Goal: Task Accomplishment & Management: Use online tool/utility

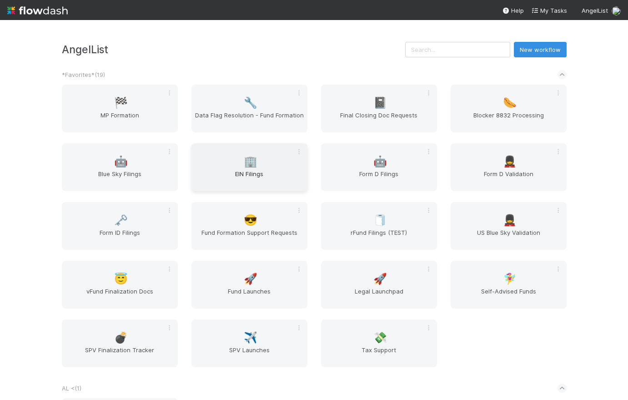
click at [277, 183] on span "EIN Filings" at bounding box center [249, 178] width 109 height 18
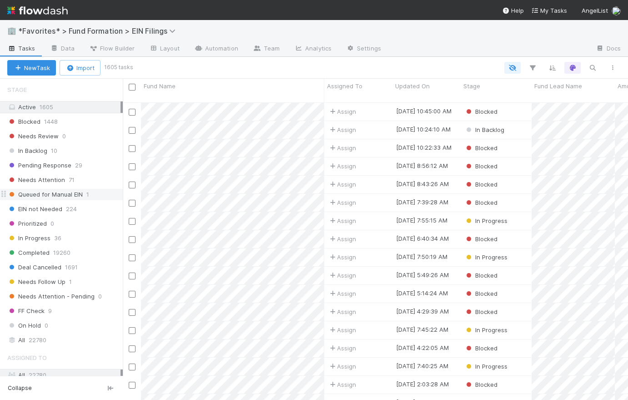
scroll to position [546, 0]
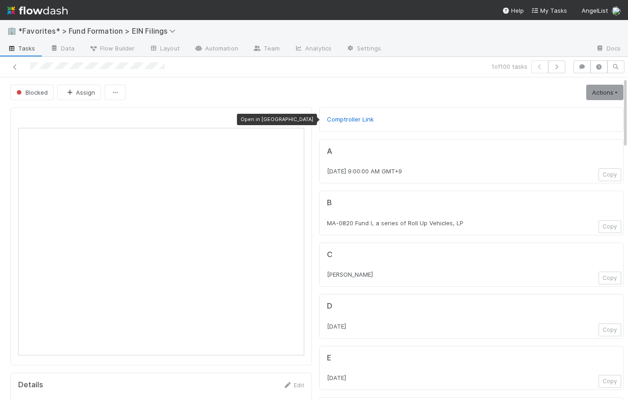
click at [295, 117] on icon at bounding box center [299, 120] width 9 height 6
click at [27, 44] on span "Tasks" at bounding box center [21, 48] width 28 height 9
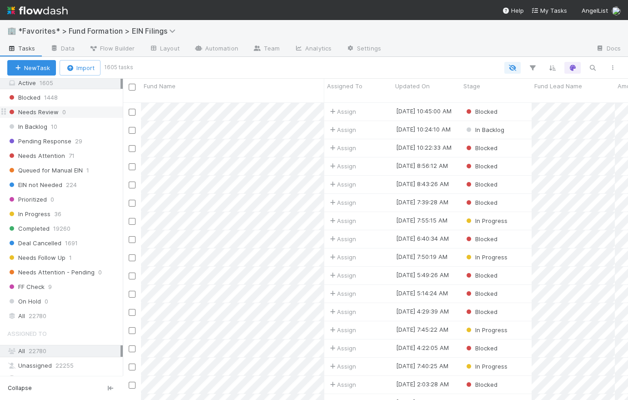
scroll to position [582, 0]
click at [86, 122] on div "In Backlog 10" at bounding box center [65, 127] width 116 height 11
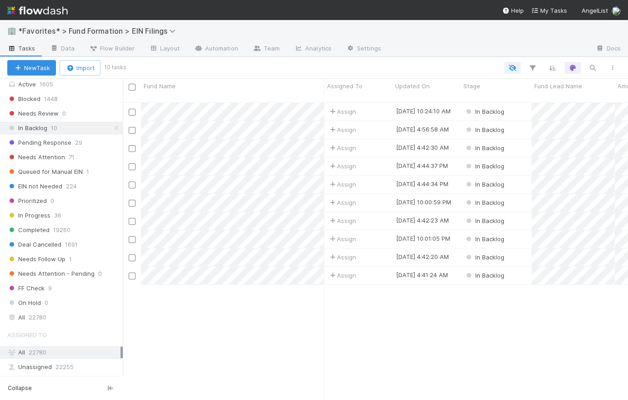
scroll to position [299, 499]
click at [373, 103] on div "Assign" at bounding box center [358, 112] width 68 height 18
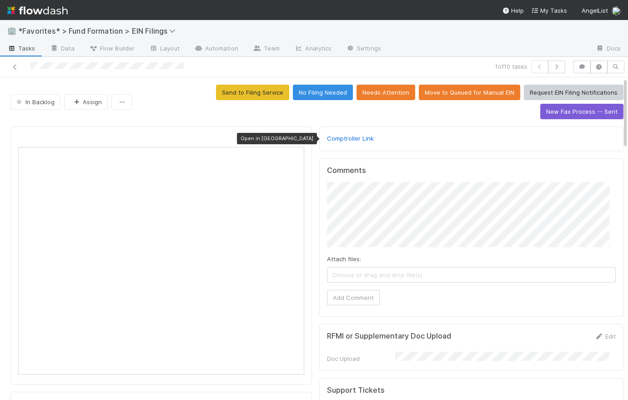
click at [297, 136] on icon at bounding box center [299, 139] width 9 height 6
click at [26, 49] on span "Tasks" at bounding box center [21, 48] width 28 height 9
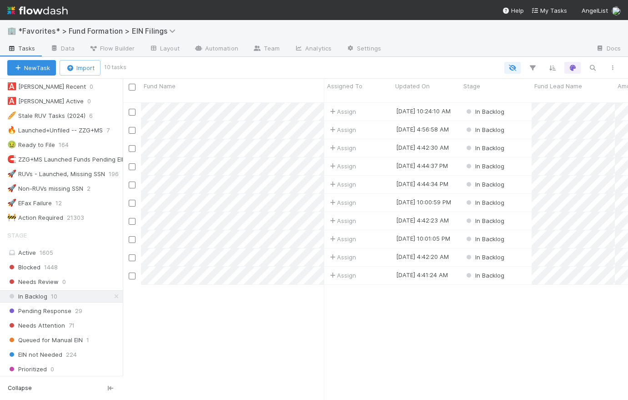
scroll to position [505, 0]
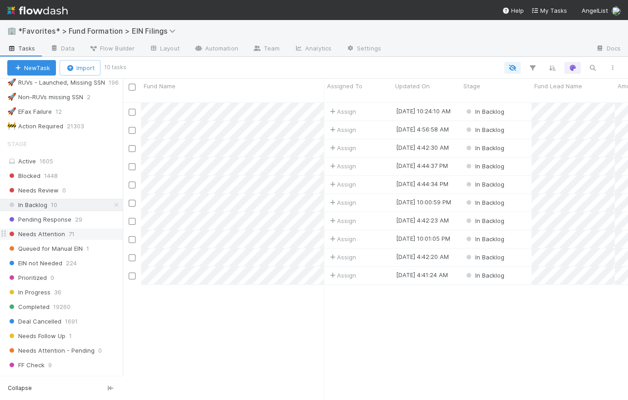
click at [53, 232] on span "Needs Attention" at bounding box center [36, 233] width 58 height 11
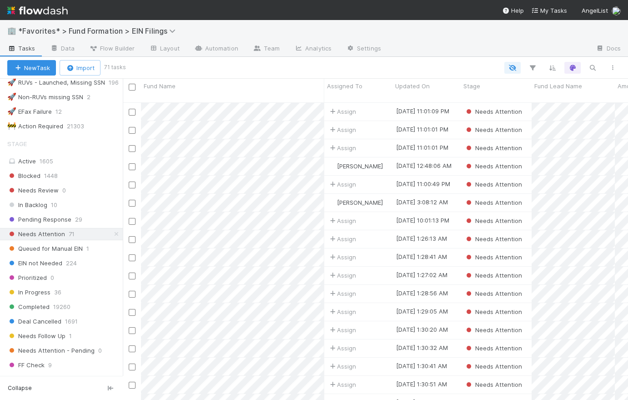
scroll to position [299, 499]
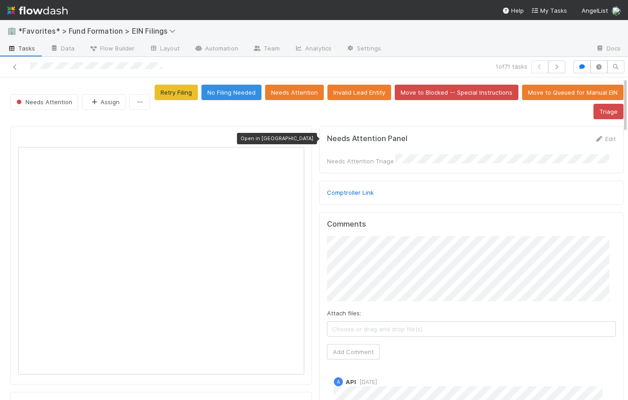
click at [297, 136] on icon at bounding box center [299, 139] width 9 height 6
click at [553, 68] on icon "button" at bounding box center [556, 66] width 9 height 5
click at [297, 136] on icon at bounding box center [299, 139] width 9 height 6
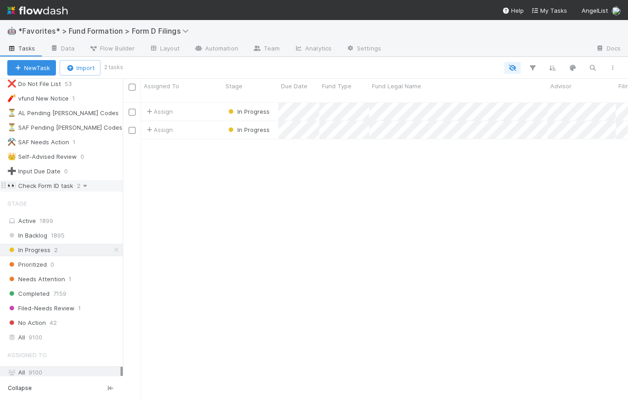
scroll to position [175, 0]
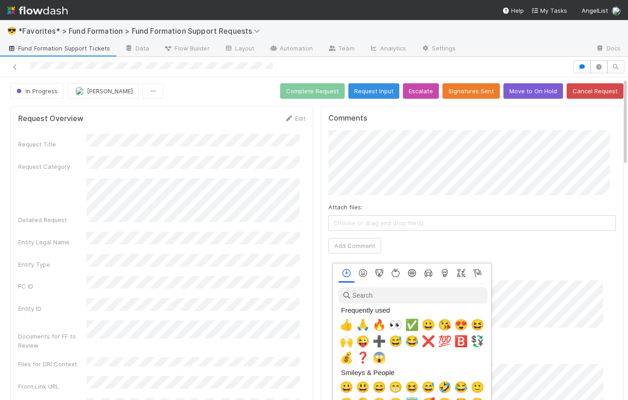
scroll to position [0, 2]
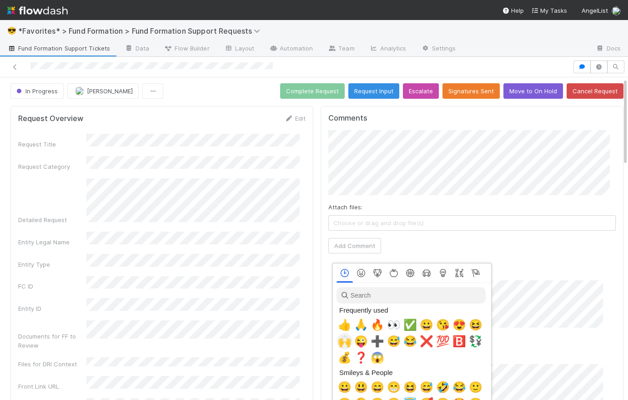
click at [348, 343] on span "🙌" at bounding box center [345, 341] width 14 height 13
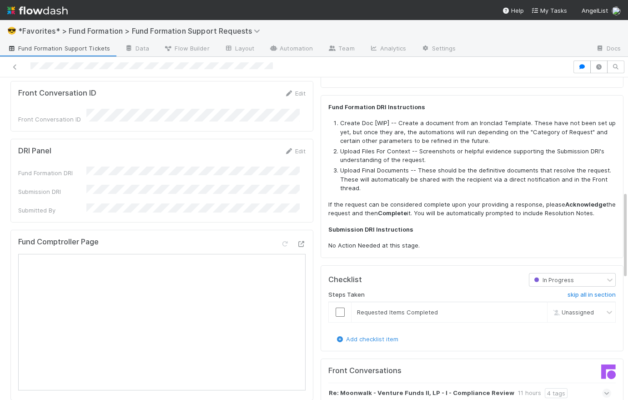
scroll to position [422, 0]
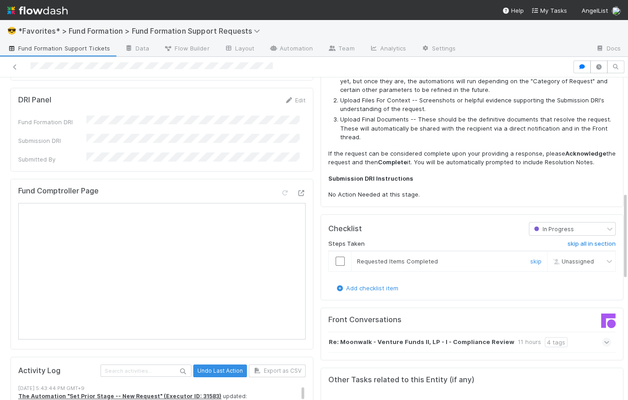
click at [336, 261] on input "checkbox" at bounding box center [340, 260] width 9 height 9
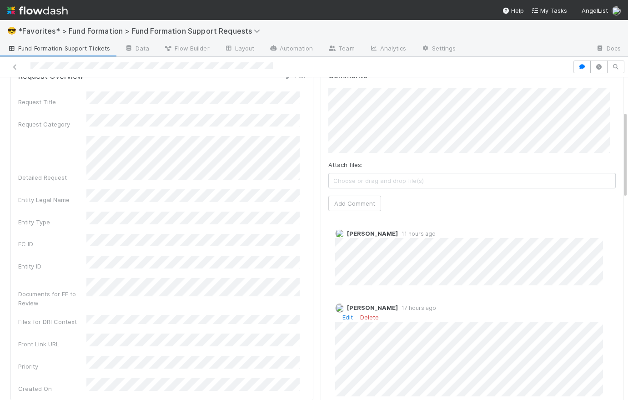
scroll to position [0, 0]
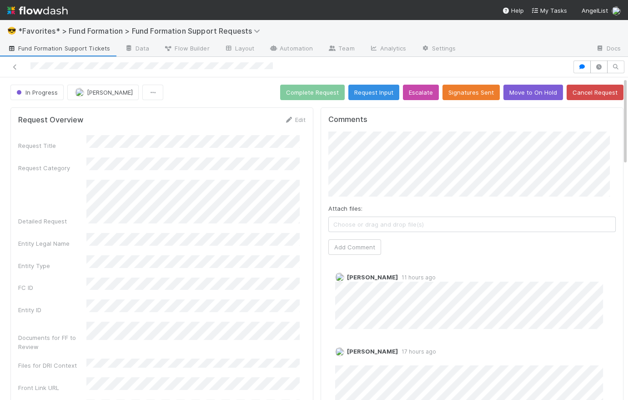
checkbox input "true"
click at [321, 88] on button "Complete Request" at bounding box center [312, 92] width 65 height 15
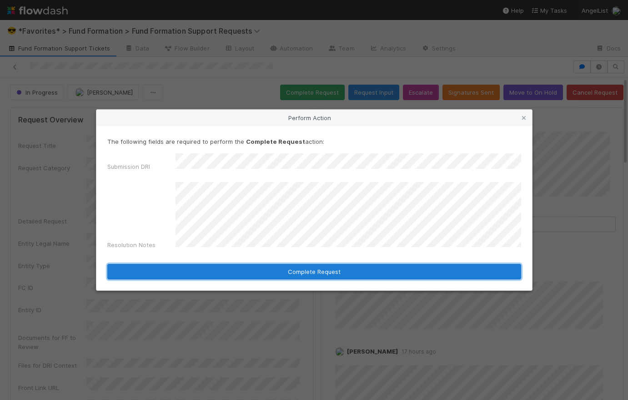
click at [309, 264] on button "Complete Request" at bounding box center [314, 271] width 414 height 15
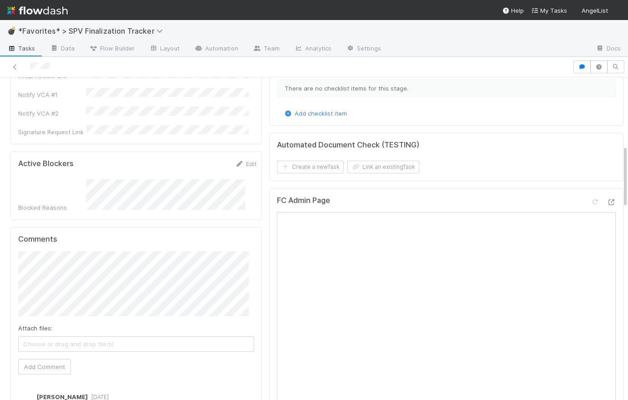
scroll to position [192, 0]
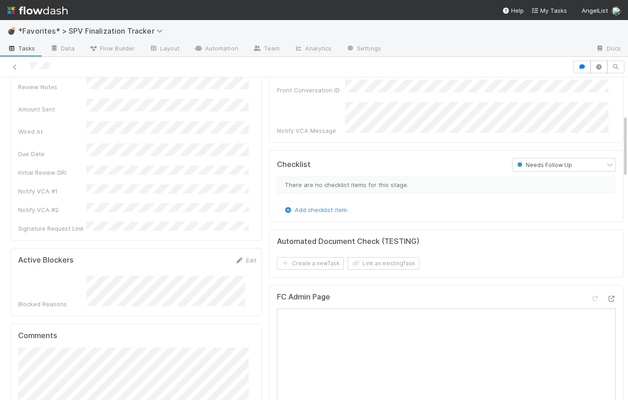
click at [580, 160] on div "Needs Follow Up" at bounding box center [559, 164] width 92 height 13
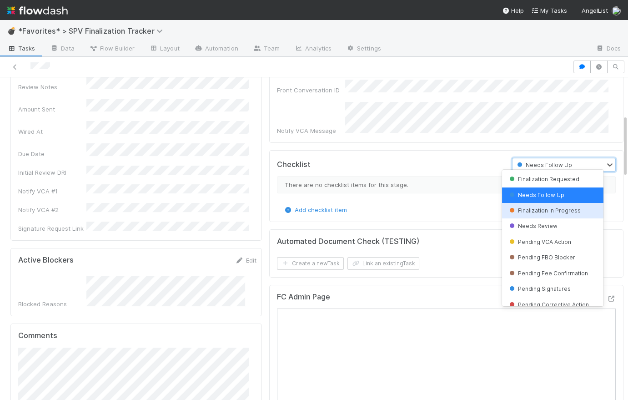
click at [576, 206] on div "Finalization In Progress" at bounding box center [552, 210] width 101 height 15
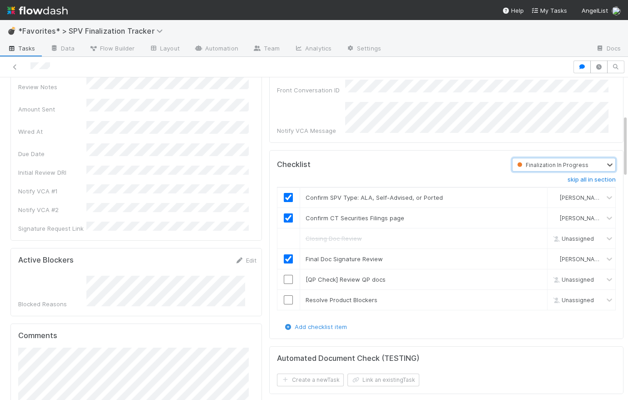
click at [576, 161] on div "Finalization In Progress" at bounding box center [551, 165] width 75 height 10
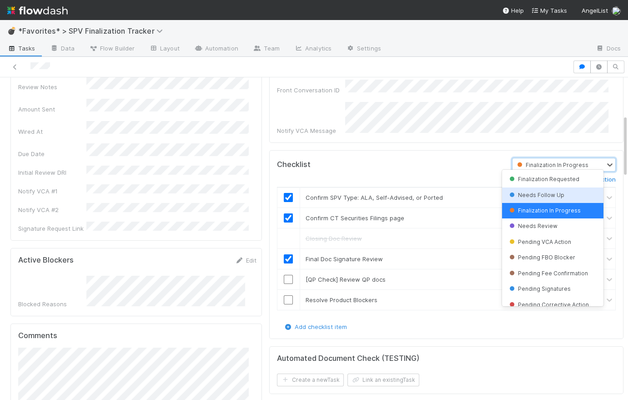
click at [574, 191] on div "Needs Follow Up" at bounding box center [552, 194] width 101 height 15
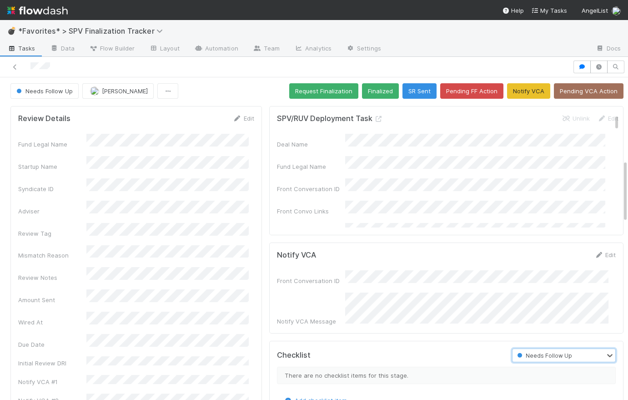
scroll to position [0, 0]
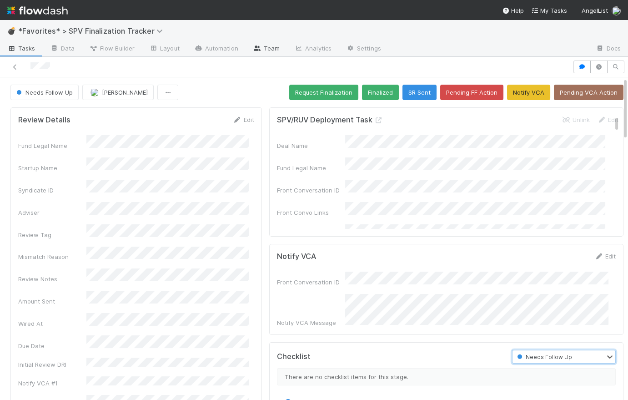
click at [262, 51] on link "Team" at bounding box center [266, 49] width 41 height 15
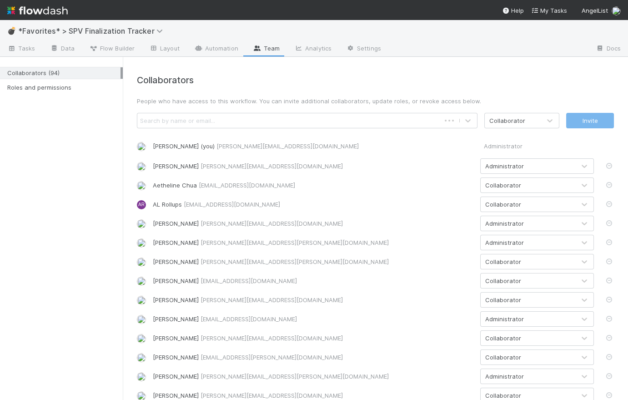
click at [236, 121] on div "Search by name or email..." at bounding box center [288, 120] width 303 height 15
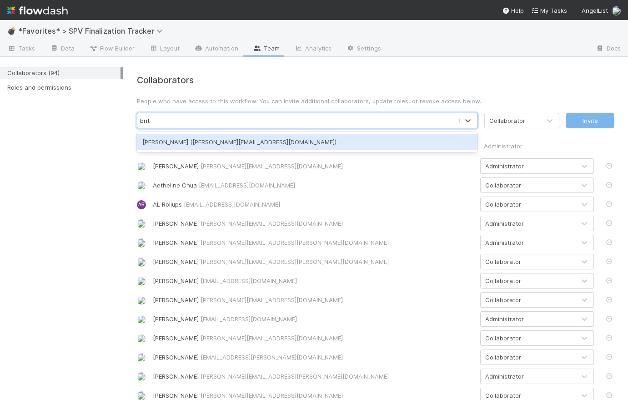
type input "britt"
click at [295, 144] on div "Brittany Files (brittany.files@belltowerfunds.com)" at bounding box center [307, 142] width 341 height 16
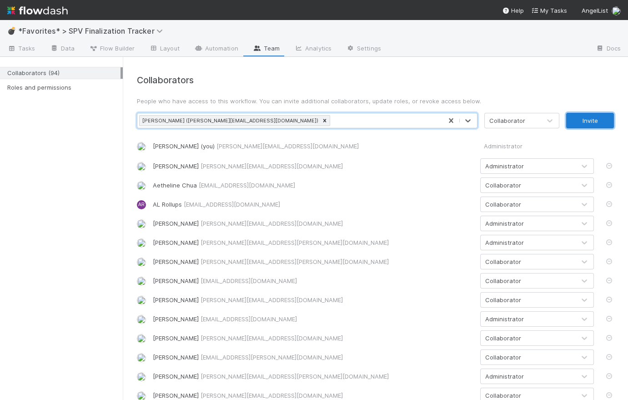
click at [592, 122] on button "Invite" at bounding box center [590, 120] width 48 height 15
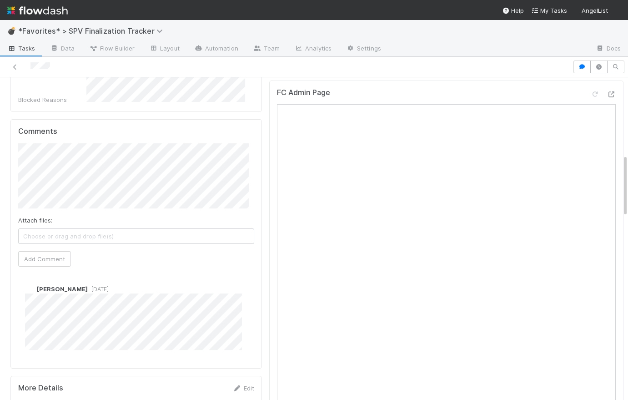
scroll to position [395, 0]
click at [65, 187] on button "[PERSON_NAME]" at bounding box center [59, 183] width 69 height 13
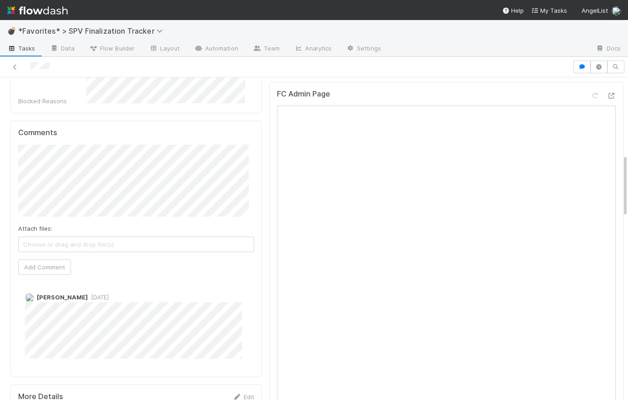
click at [17, 173] on div "Comments Attach files: Choose or drag and drop file(s) Add Comment [PERSON_NAME…" at bounding box center [135, 249] width 251 height 256
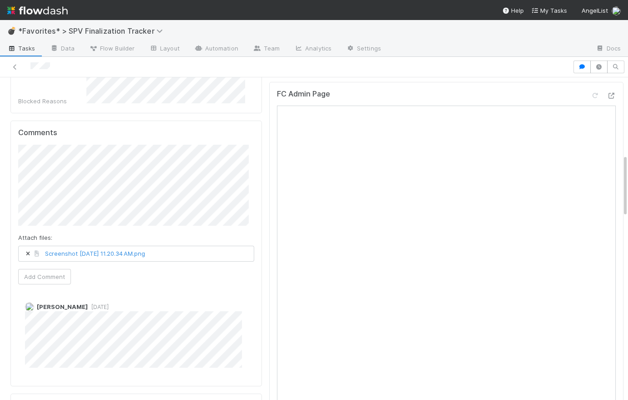
click at [186, 242] on div "Attach files: Screenshot [DATE] 11.20.34 AM.png Add Comment" at bounding box center [136, 215] width 236 height 140
click at [49, 269] on button "Add Comment" at bounding box center [44, 276] width 53 height 15
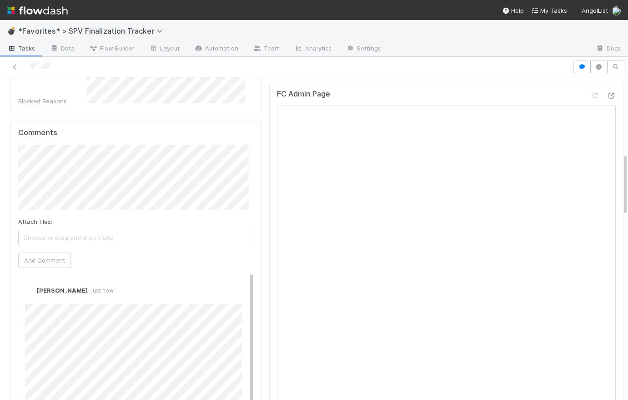
scroll to position [0, 0]
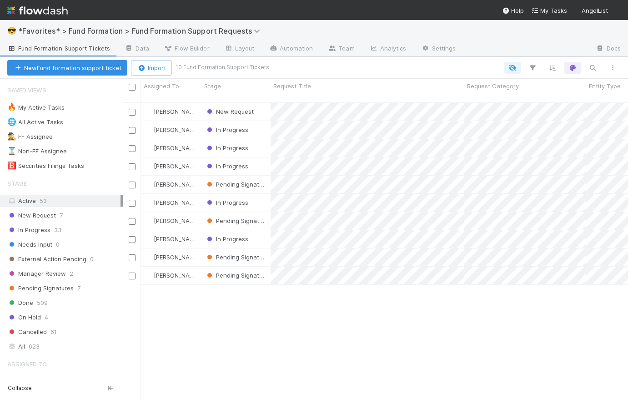
scroll to position [299, 499]
click at [253, 125] on div "In Progress" at bounding box center [235, 130] width 69 height 18
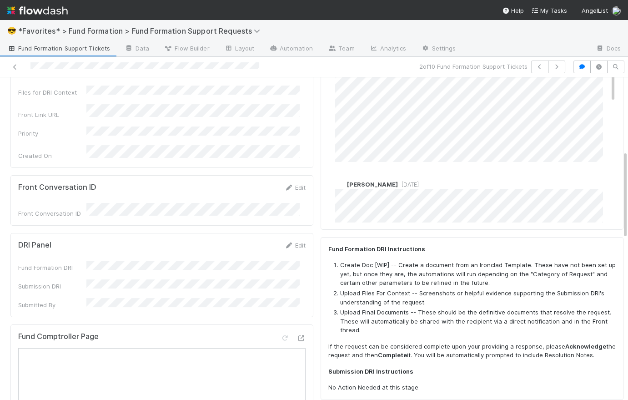
scroll to position [264, 0]
click at [297, 335] on icon at bounding box center [301, 338] width 9 height 6
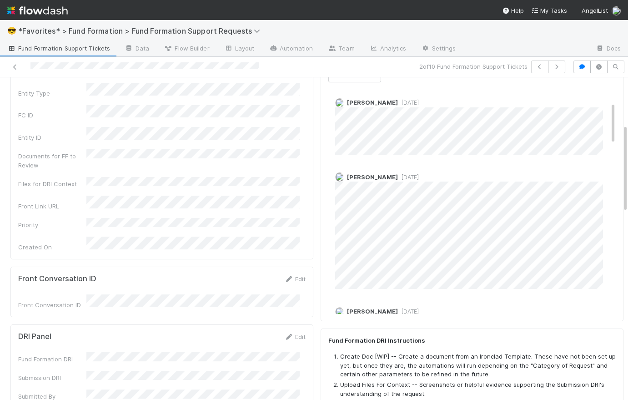
scroll to position [350, 0]
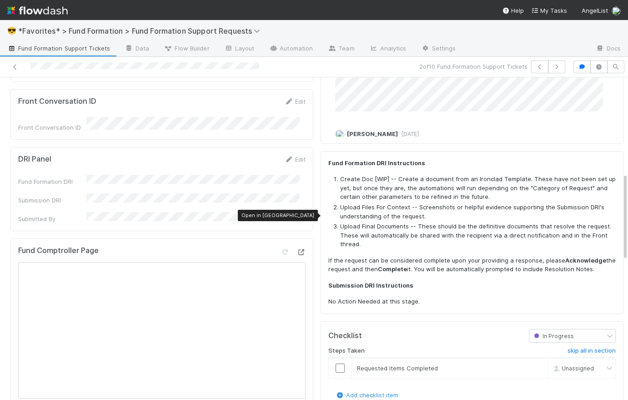
click at [297, 249] on icon at bounding box center [301, 252] width 9 height 6
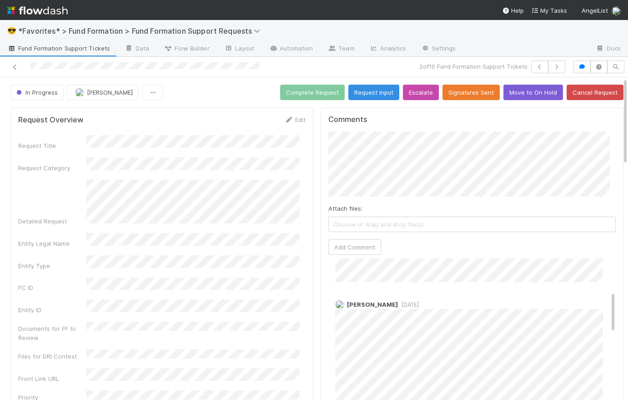
scroll to position [0, 0]
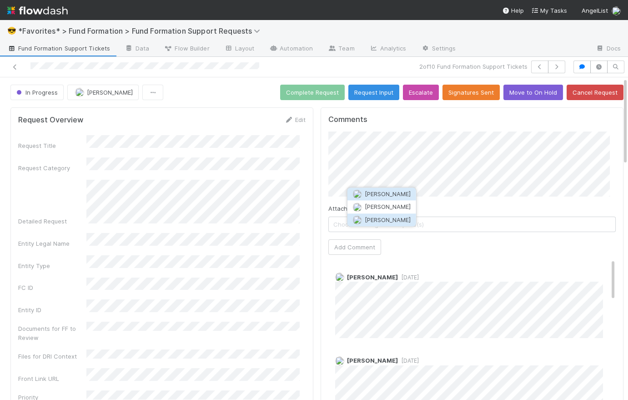
click at [398, 219] on button "[PERSON_NAME]" at bounding box center [381, 219] width 69 height 13
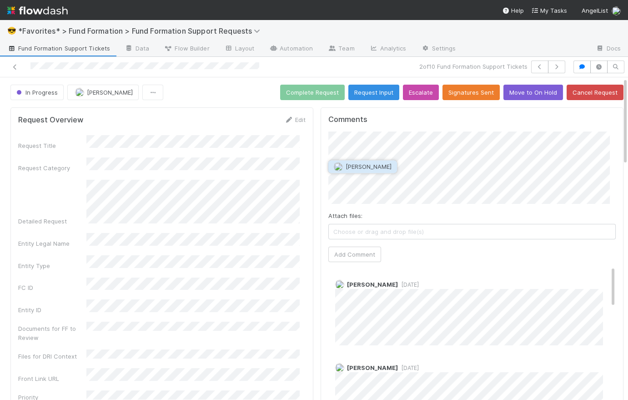
click at [377, 169] on span "[PERSON_NAME]" at bounding box center [369, 166] width 46 height 7
click at [358, 257] on button "Add Comment" at bounding box center [354, 253] width 53 height 15
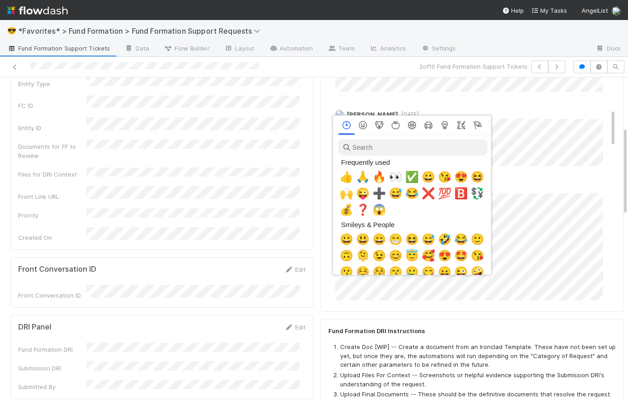
scroll to position [0, 2]
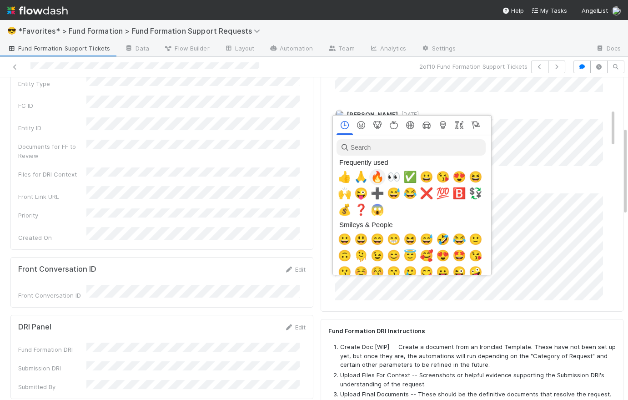
click at [378, 173] on span "🔥" at bounding box center [378, 177] width 14 height 13
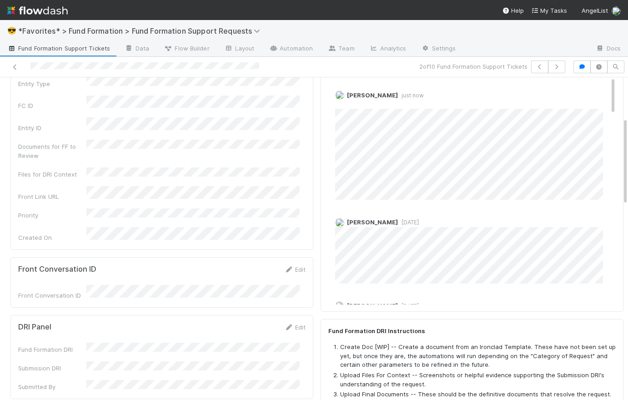
scroll to position [0, 0]
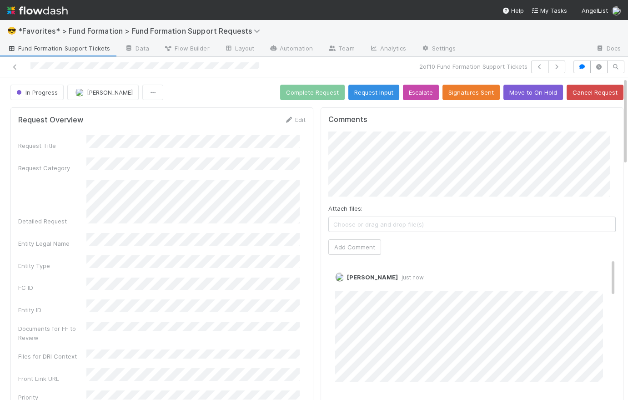
click at [196, 90] on div "In Progress [PERSON_NAME] Complete Request Request Input Escalate Signatures Se…" at bounding box center [316, 92] width 613 height 15
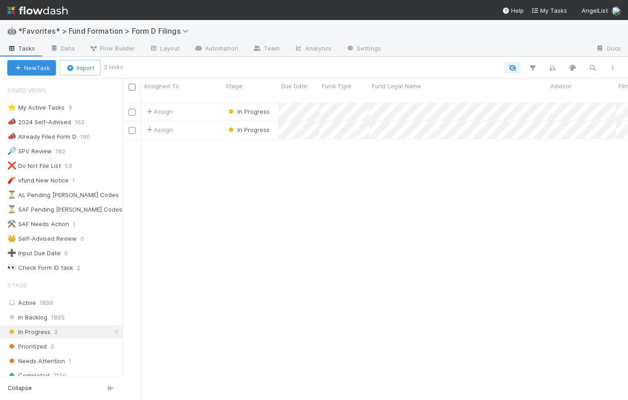
scroll to position [175, 0]
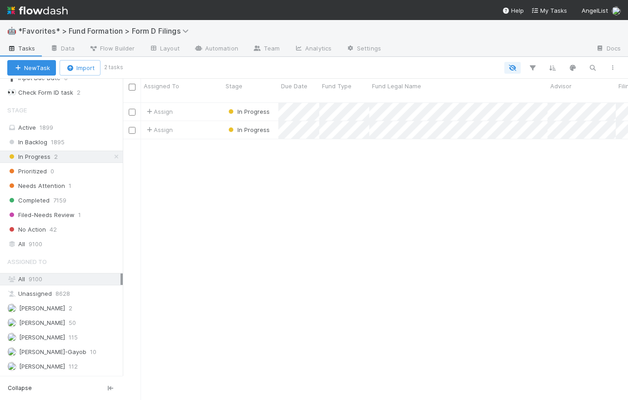
click at [112, 154] on icon at bounding box center [116, 157] width 9 height 6
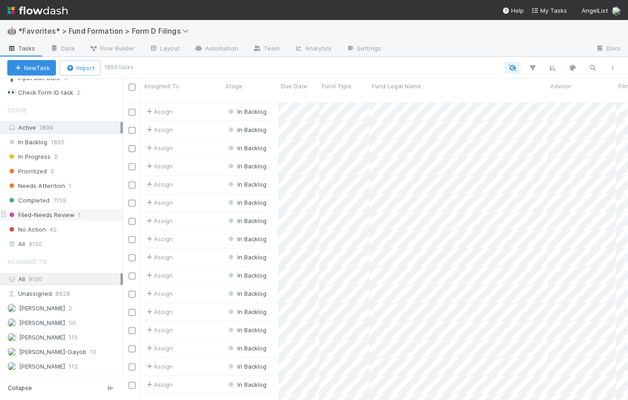
scroll to position [299, 499]
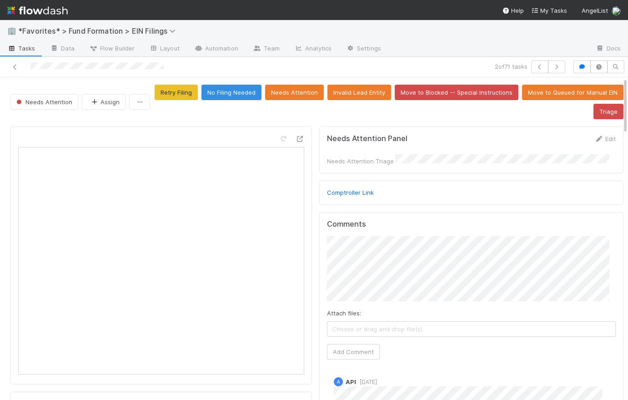
click at [60, 11] on img at bounding box center [37, 10] width 60 height 15
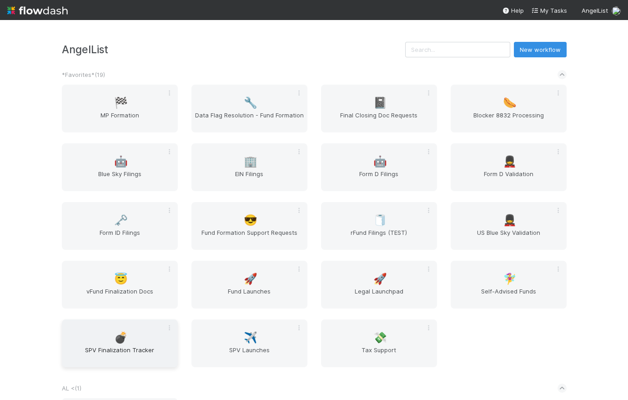
click at [141, 347] on span "SPV Finalization Tracker" at bounding box center [119, 354] width 109 height 18
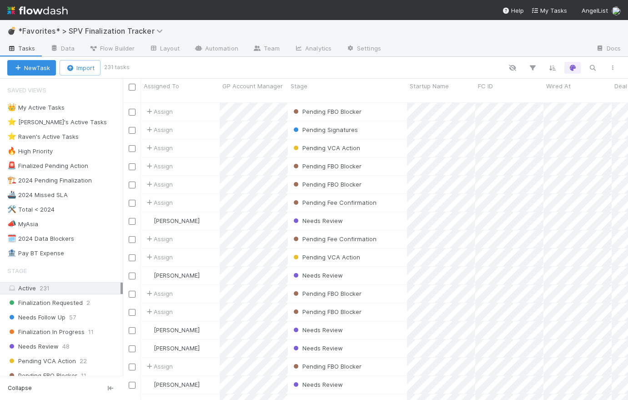
scroll to position [299, 499]
click at [47, 317] on span "Needs Follow Up" at bounding box center [36, 317] width 58 height 11
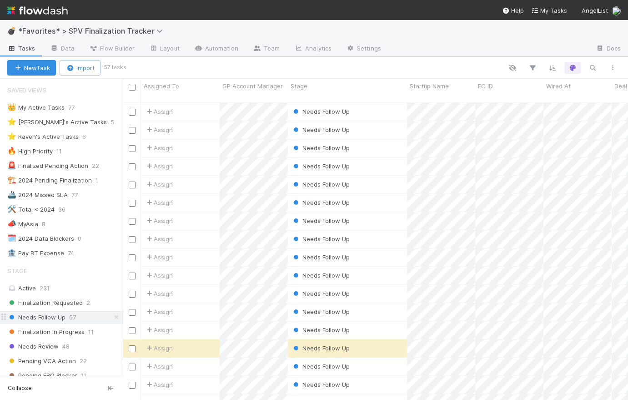
scroll to position [299, 499]
click at [567, 88] on span "Wired At" at bounding box center [558, 85] width 25 height 9
click at [568, 103] on div "Sort Oldest → Newest" at bounding box center [574, 103] width 104 height 14
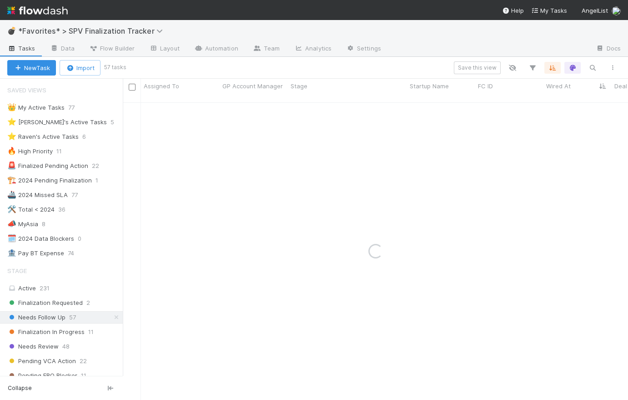
click at [385, 69] on div "Save this view" at bounding box center [374, 67] width 498 height 13
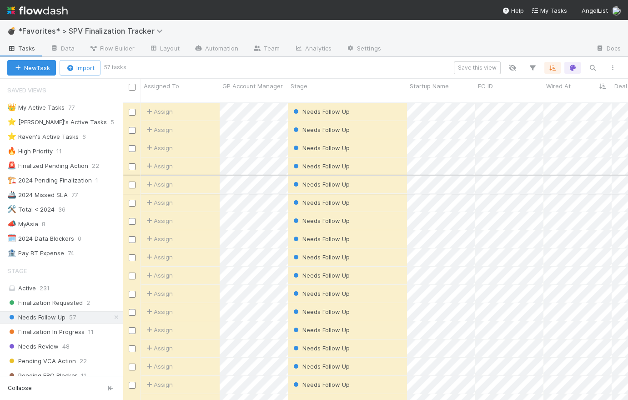
click at [383, 176] on div "Needs Follow Up" at bounding box center [347, 185] width 119 height 18
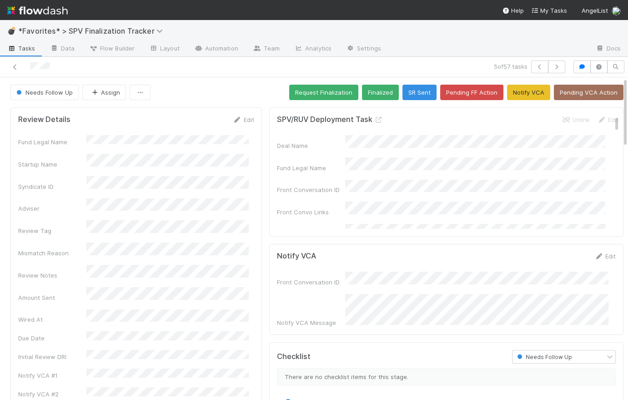
click at [258, 89] on div "Needs Follow Up Assign Request Finalization Finalized SR Sent Pending FF Action…" at bounding box center [316, 92] width 613 height 15
click at [306, 94] on button "Request Finalization" at bounding box center [323, 92] width 69 height 15
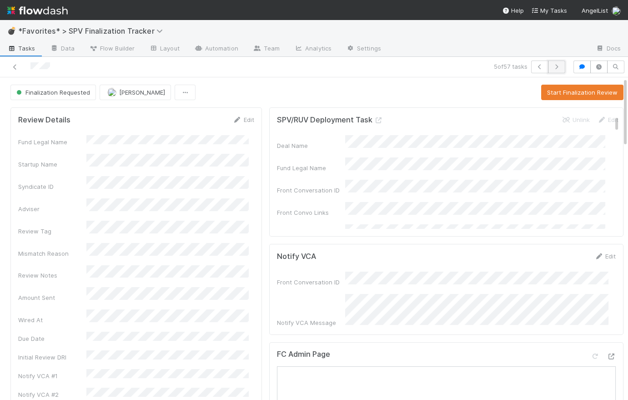
click at [556, 66] on button "button" at bounding box center [556, 66] width 17 height 13
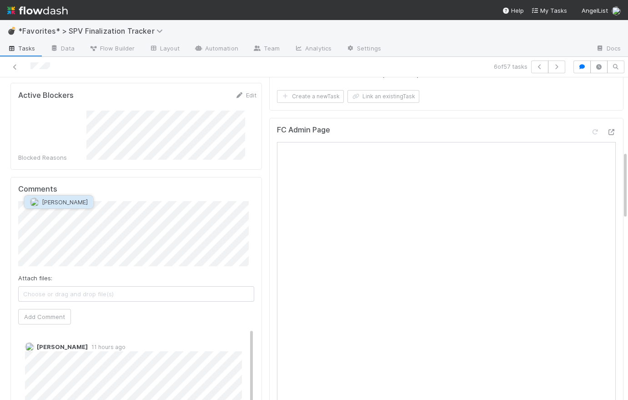
click at [71, 206] on button "Leia Slosberg" at bounding box center [59, 202] width 69 height 13
click at [14, 196] on div "Comments Attach files: Choose or drag and drop file(s) Add Comment Leia Slosber…" at bounding box center [135, 370] width 251 height 386
click at [251, 188] on div "Comments Attach files: Choose or drag and drop file(s) Add Comment Leia Slosber…" at bounding box center [135, 370] width 251 height 386
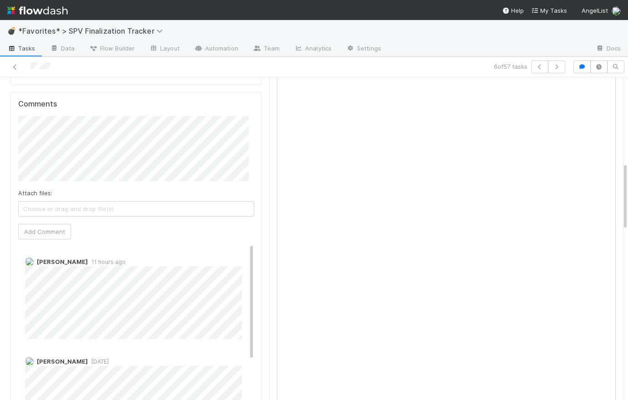
scroll to position [350, 0]
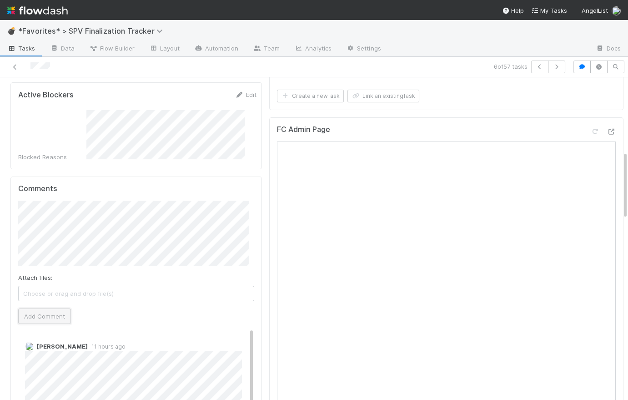
click at [56, 308] on button "Add Comment" at bounding box center [44, 315] width 53 height 15
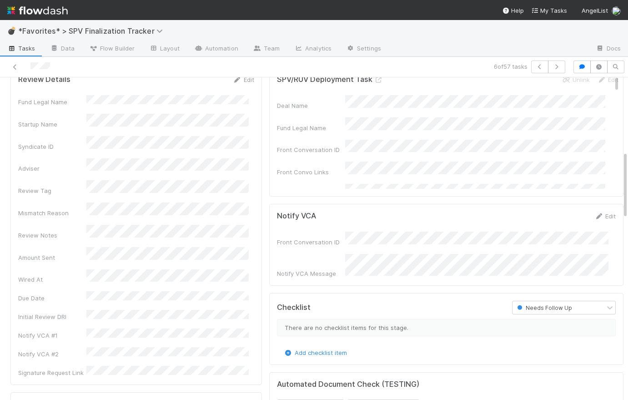
scroll to position [0, 0]
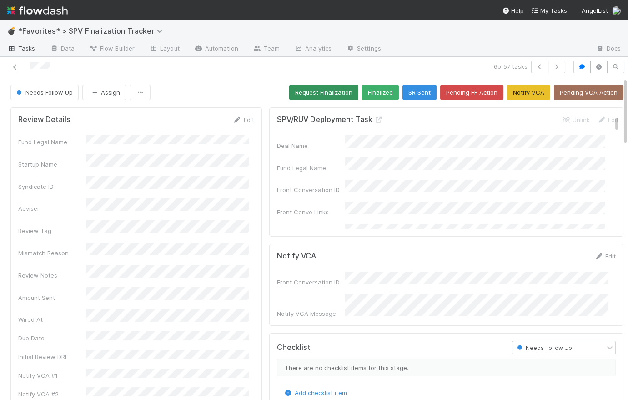
drag, startPoint x: 245, startPoint y: 99, endPoint x: 309, endPoint y: 87, distance: 65.6
click at [245, 99] on div "Needs Follow Up Assign Request Finalization Finalized SR Sent Pending FF Action…" at bounding box center [316, 92] width 613 height 15
click at [582, 93] on button "Pending VCA Action" at bounding box center [589, 92] width 70 height 15
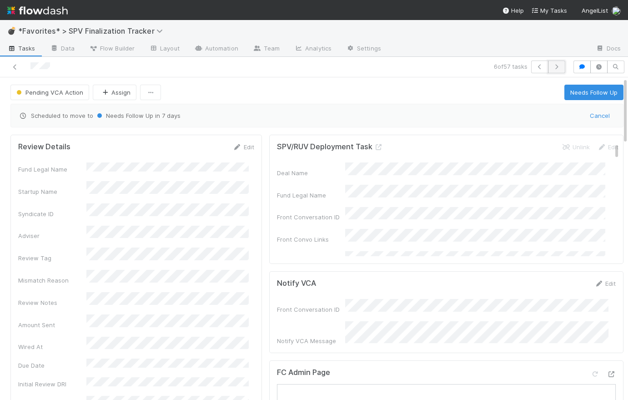
click at [552, 68] on icon "button" at bounding box center [556, 66] width 9 height 5
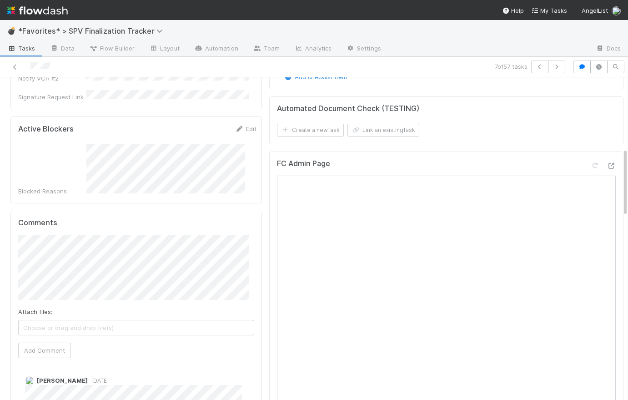
scroll to position [307, 0]
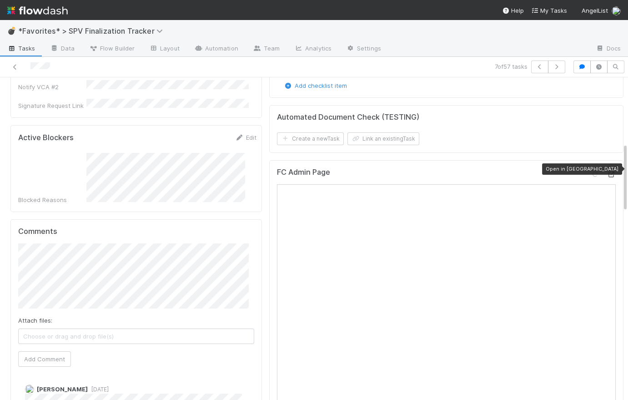
click at [607, 171] on icon at bounding box center [611, 174] width 9 height 6
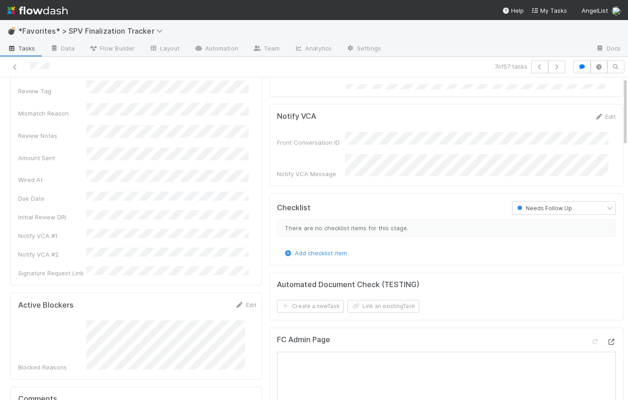
scroll to position [0, 0]
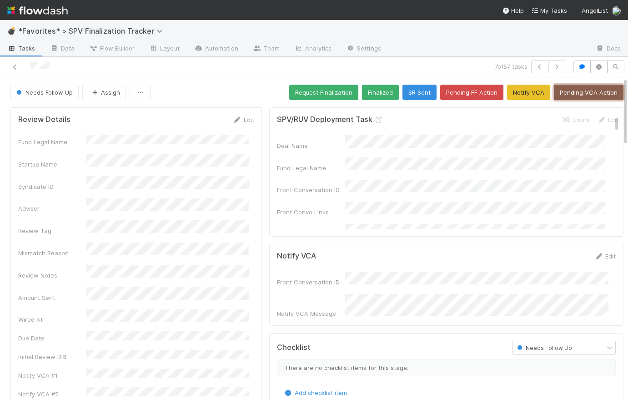
click at [573, 93] on button "Pending VCA Action" at bounding box center [589, 92] width 70 height 15
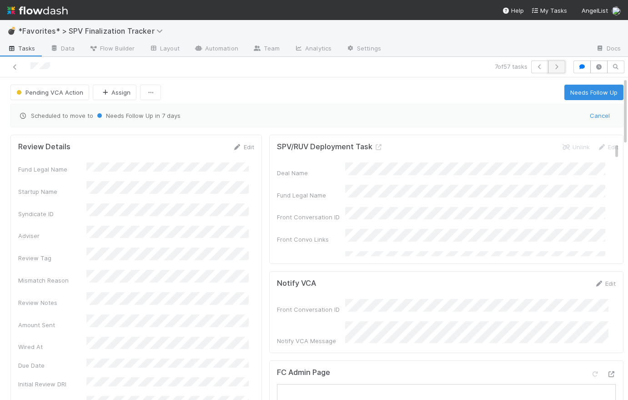
click at [552, 67] on icon "button" at bounding box center [556, 66] width 9 height 5
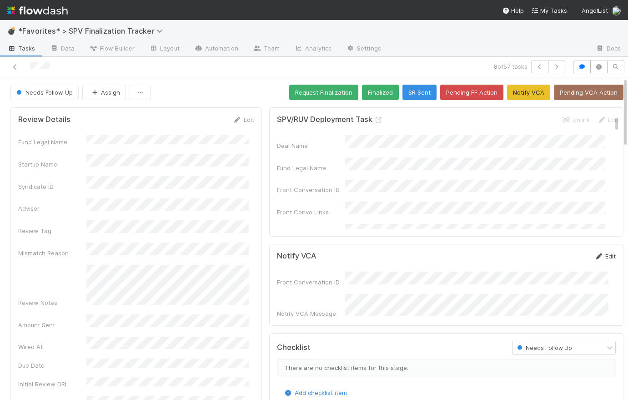
click at [602, 256] on link "Edit" at bounding box center [604, 255] width 21 height 7
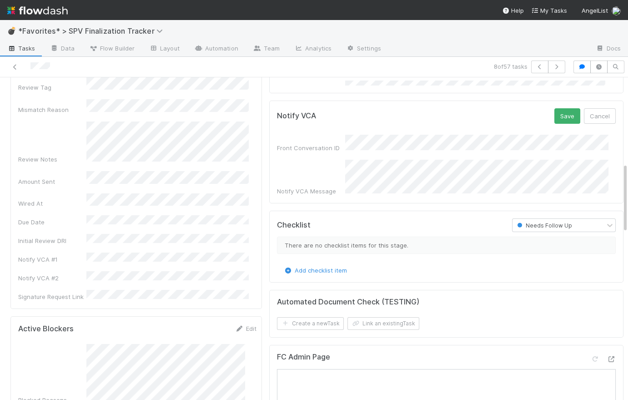
scroll to position [132, 0]
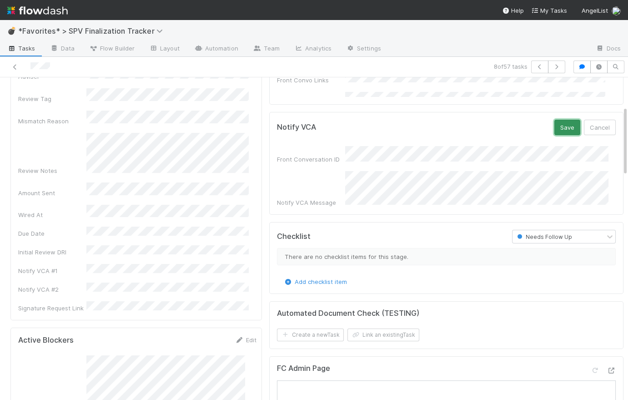
click at [561, 126] on button "Save" at bounding box center [567, 127] width 26 height 15
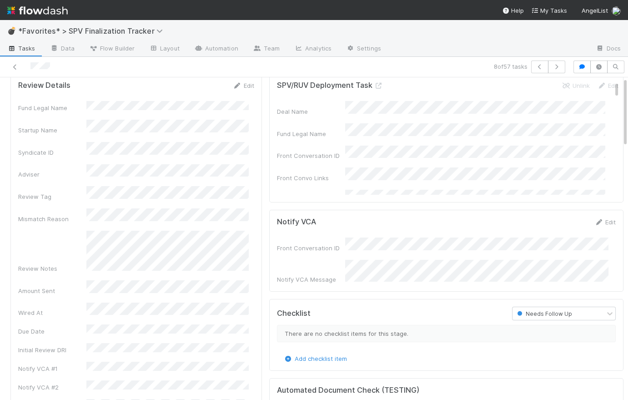
scroll to position [0, 0]
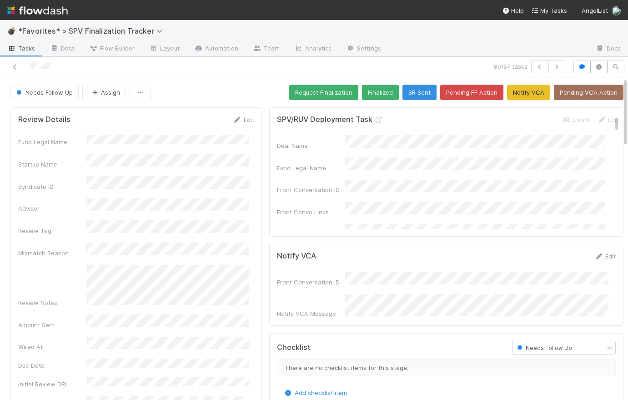
click at [256, 95] on div "Needs Follow Up Assign Request Finalization Finalized SR Sent Pending FF Action…" at bounding box center [316, 92] width 613 height 15
click at [535, 91] on button "Notify VCA" at bounding box center [528, 92] width 43 height 15
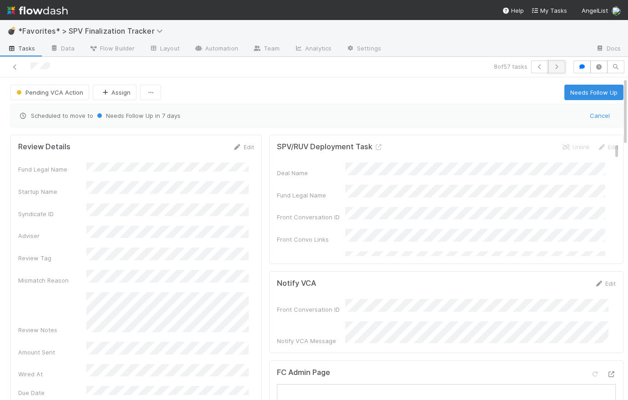
click at [553, 67] on icon "button" at bounding box center [556, 66] width 9 height 5
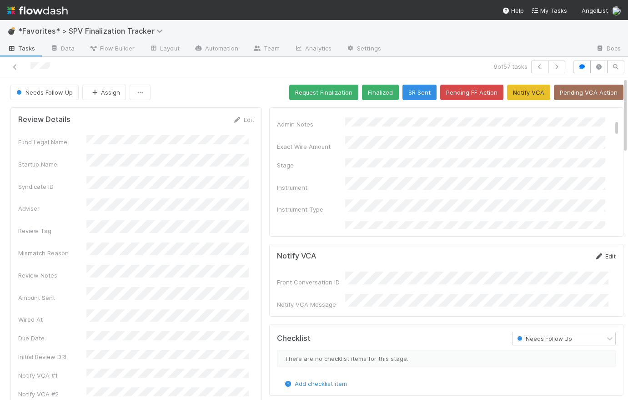
click at [599, 254] on link "Edit" at bounding box center [604, 255] width 21 height 7
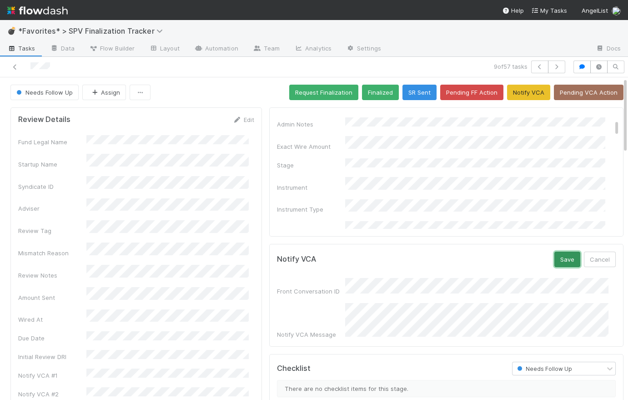
click at [554, 261] on button "Save" at bounding box center [567, 258] width 26 height 15
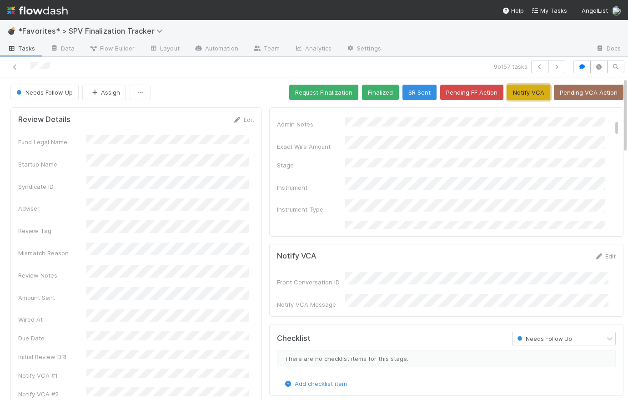
click at [527, 94] on button "Notify VCA" at bounding box center [528, 92] width 43 height 15
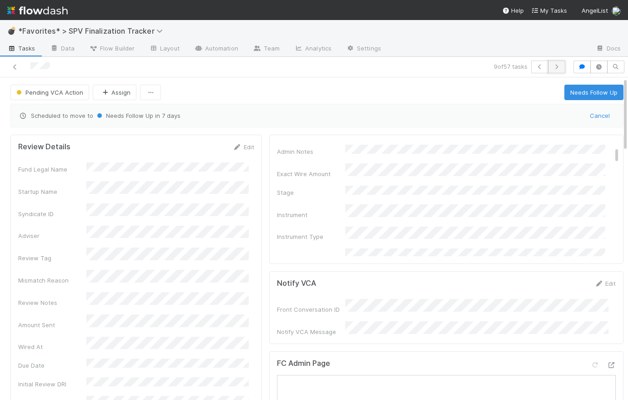
click at [552, 65] on icon "button" at bounding box center [556, 66] width 9 height 5
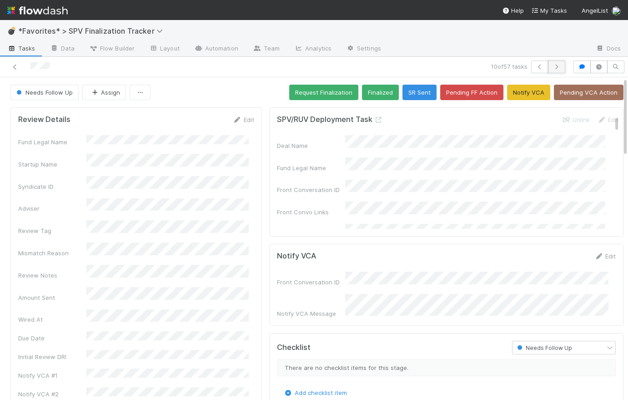
click at [555, 65] on icon "button" at bounding box center [556, 66] width 9 height 5
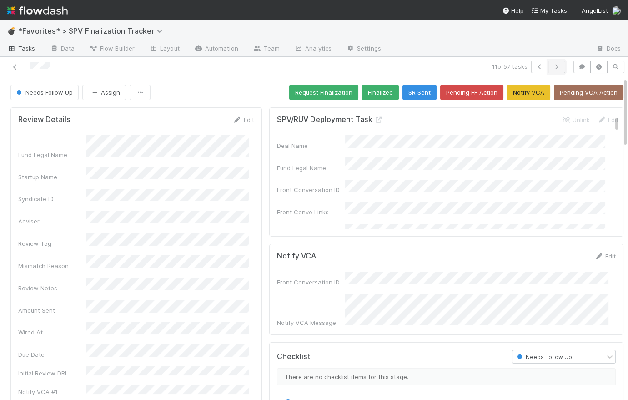
click at [552, 70] on button "button" at bounding box center [556, 66] width 17 height 13
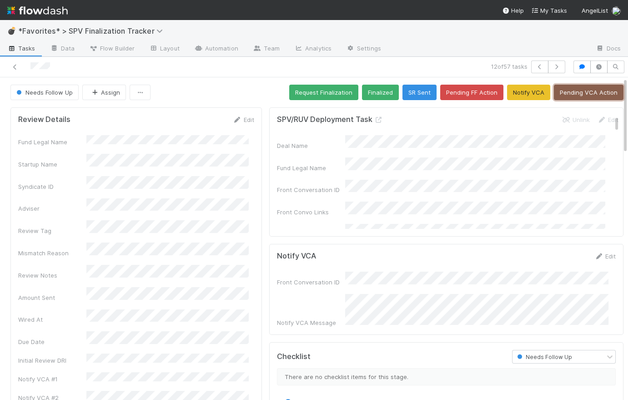
click at [565, 93] on button "Pending VCA Action" at bounding box center [589, 92] width 70 height 15
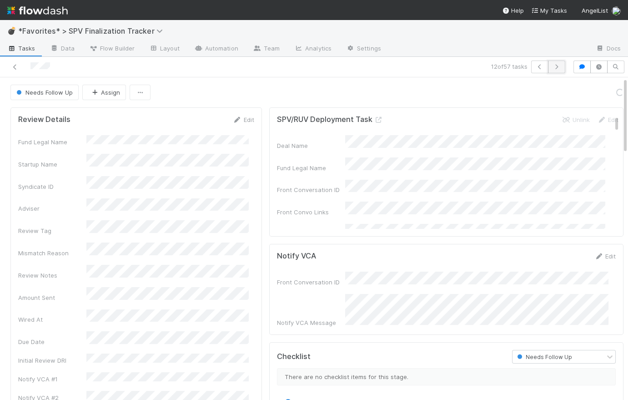
click at [552, 68] on icon "button" at bounding box center [556, 66] width 9 height 5
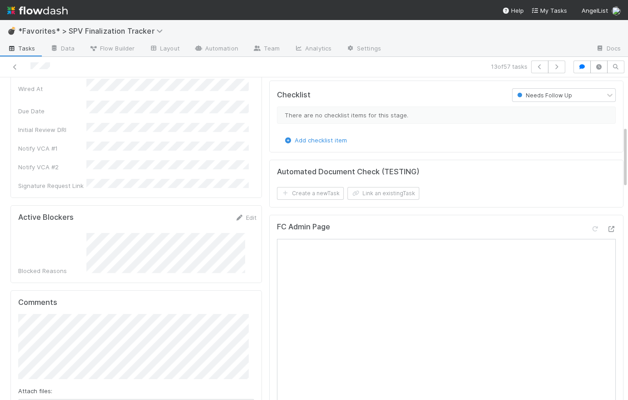
scroll to position [174, 0]
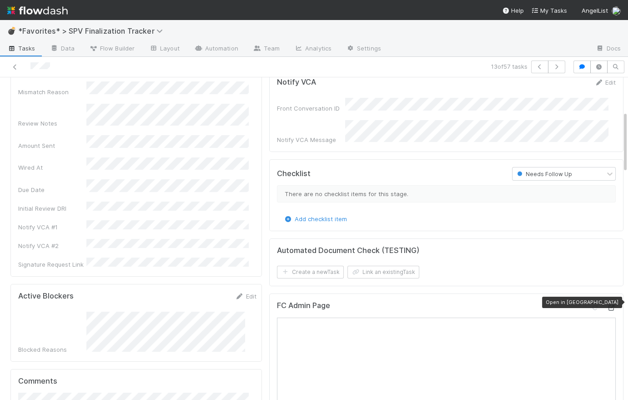
click at [607, 305] on icon at bounding box center [611, 308] width 9 height 6
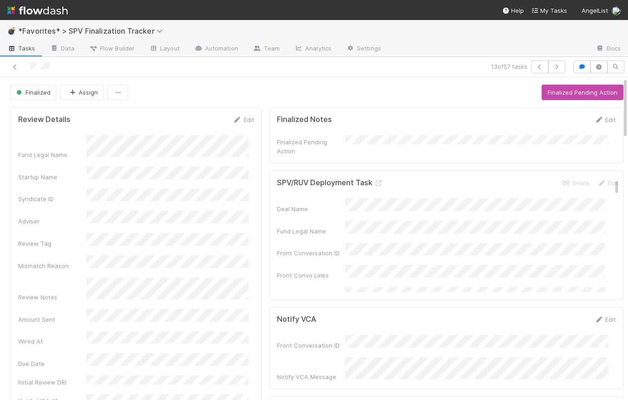
click at [251, 85] on div "Finalized Assign Finalized Pending Action" at bounding box center [316, 92] width 613 height 15
click at [552, 66] on icon "button" at bounding box center [556, 66] width 9 height 5
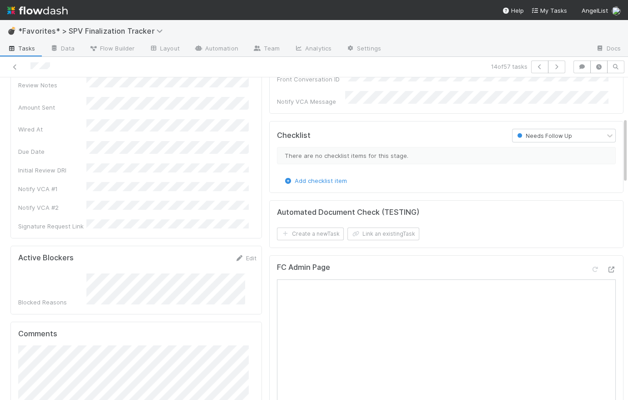
scroll to position [124, 0]
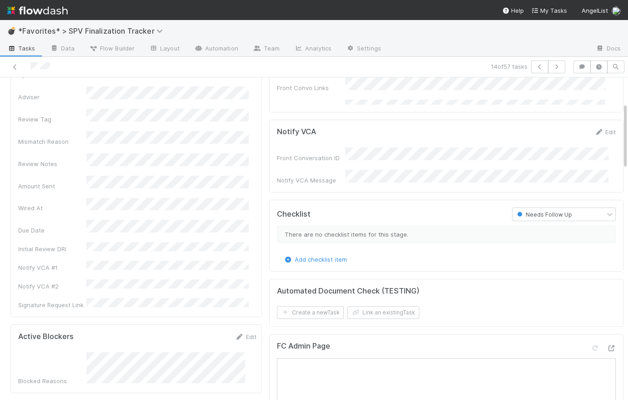
click at [75, 352] on div "Blocked Reasons" at bounding box center [137, 368] width 238 height 33
click at [603, 130] on link "Edit" at bounding box center [604, 131] width 21 height 7
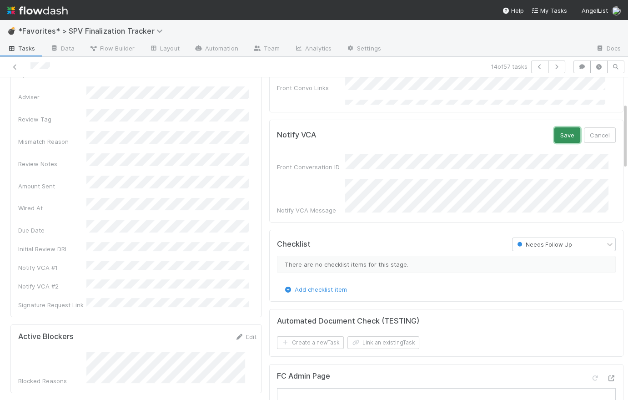
click at [554, 136] on button "Save" at bounding box center [567, 134] width 26 height 15
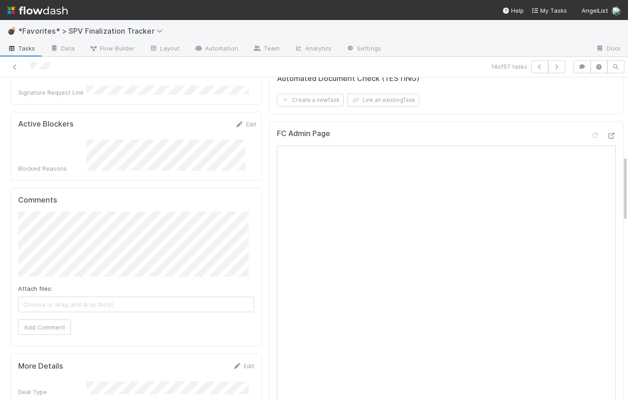
scroll to position [0, 0]
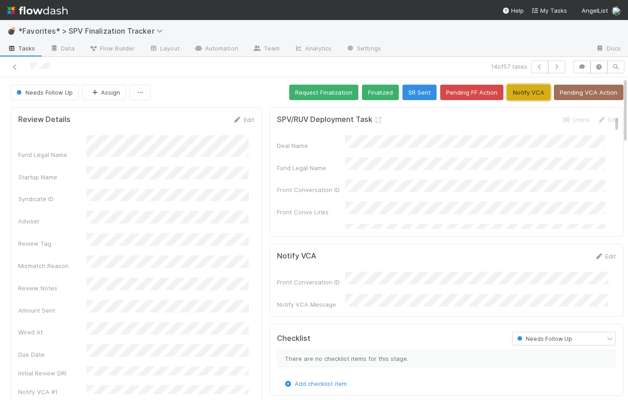
click at [530, 93] on button "Notify VCA" at bounding box center [528, 92] width 43 height 15
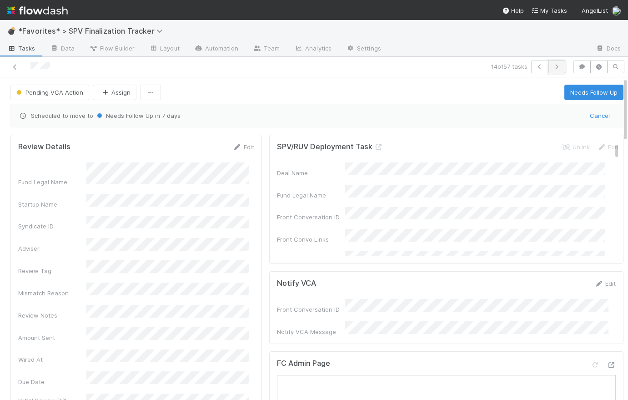
click at [553, 69] on icon "button" at bounding box center [556, 66] width 9 height 5
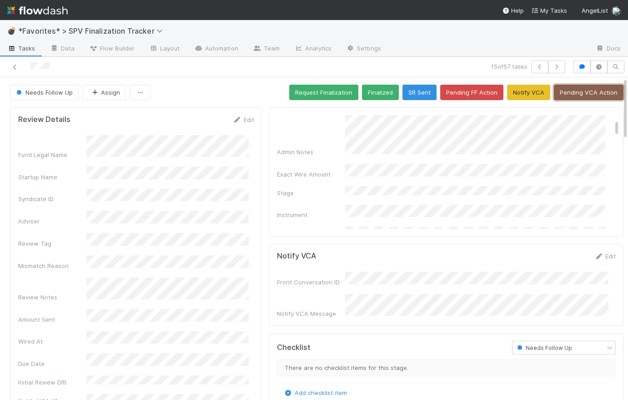
click at [594, 92] on button "Pending VCA Action" at bounding box center [589, 92] width 70 height 15
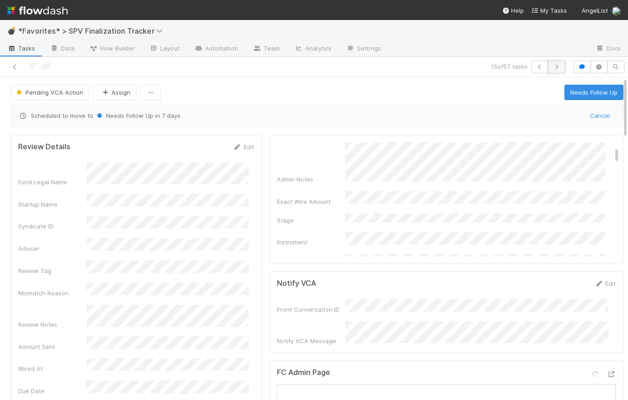
click at [556, 63] on button "button" at bounding box center [556, 66] width 17 height 13
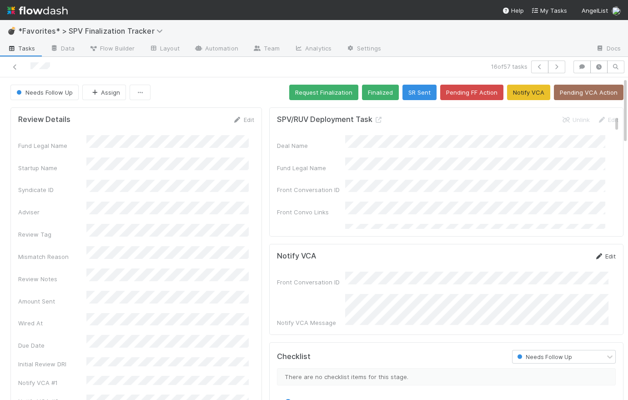
click at [597, 253] on link "Edit" at bounding box center [604, 255] width 21 height 7
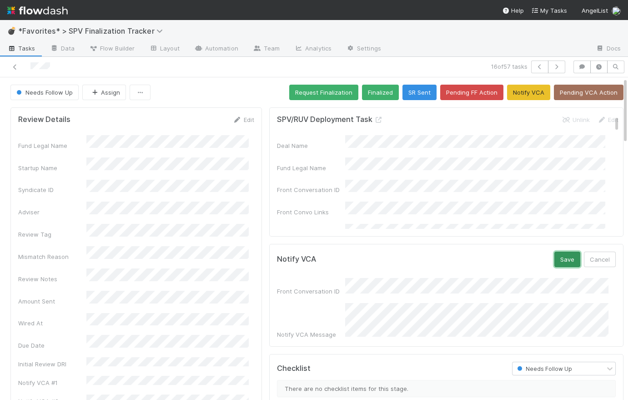
click at [558, 258] on button "Save" at bounding box center [567, 258] width 26 height 15
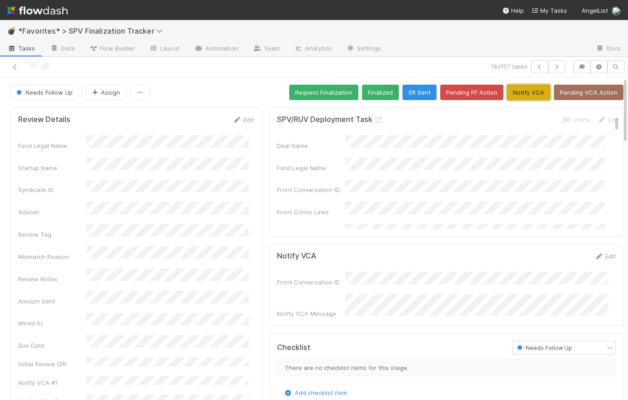
click at [526, 95] on button "Notify VCA" at bounding box center [528, 92] width 43 height 15
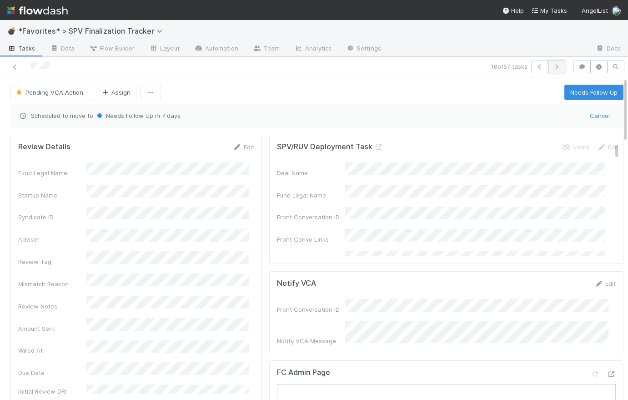
click at [554, 67] on icon "button" at bounding box center [556, 66] width 9 height 5
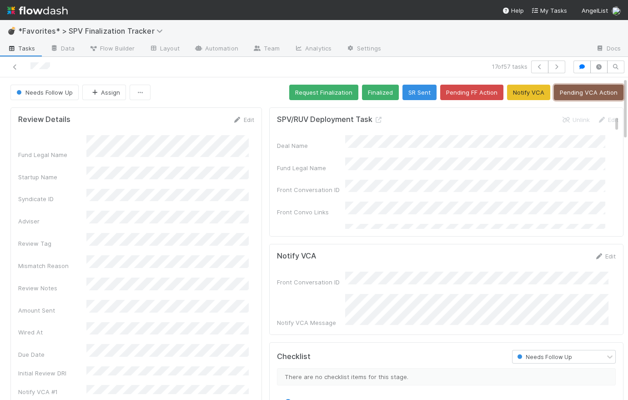
click at [585, 92] on button "Pending VCA Action" at bounding box center [589, 92] width 70 height 15
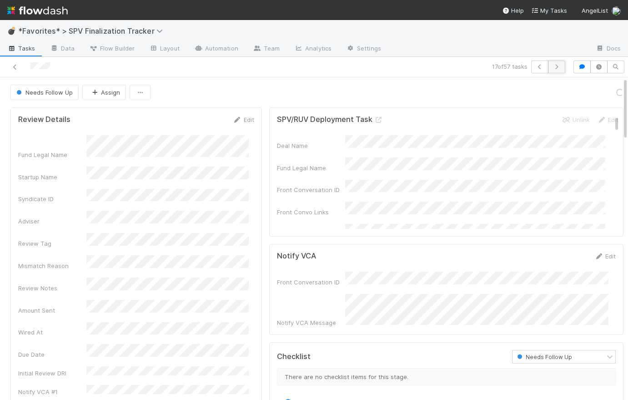
click at [548, 70] on button "button" at bounding box center [556, 66] width 17 height 13
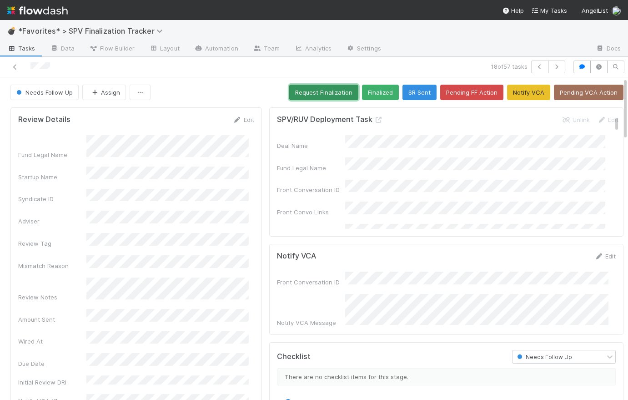
click at [327, 93] on button "Request Finalization" at bounding box center [323, 92] width 69 height 15
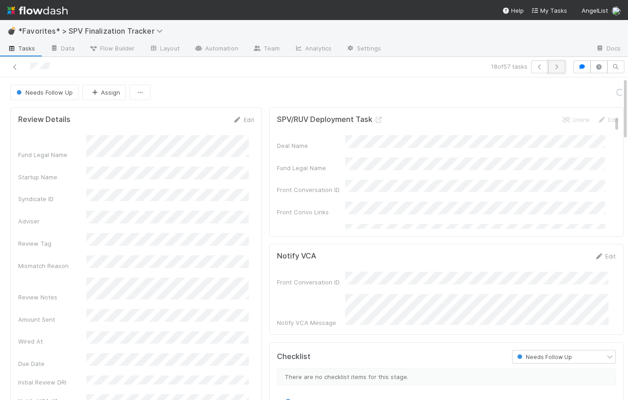
click at [553, 68] on icon "button" at bounding box center [556, 66] width 9 height 5
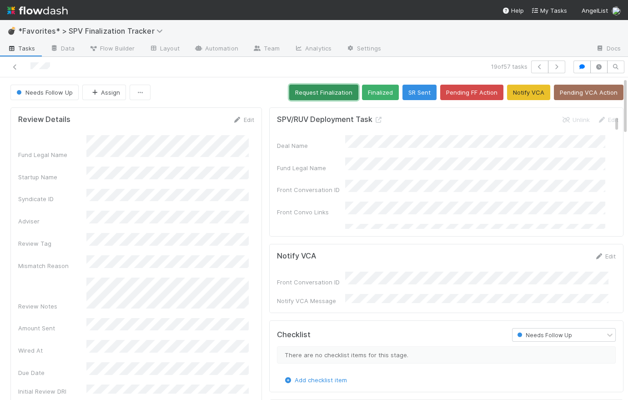
click at [298, 96] on button "Request Finalization" at bounding box center [323, 92] width 69 height 15
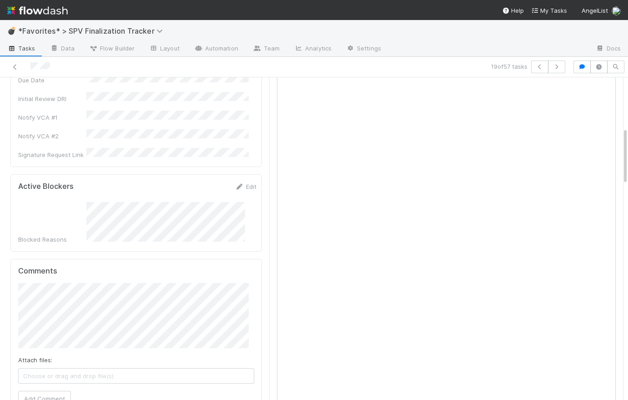
scroll to position [322, 0]
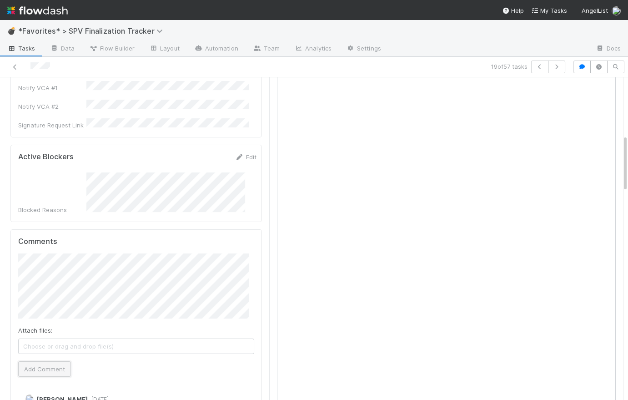
click at [61, 361] on button "Add Comment" at bounding box center [44, 368] width 53 height 15
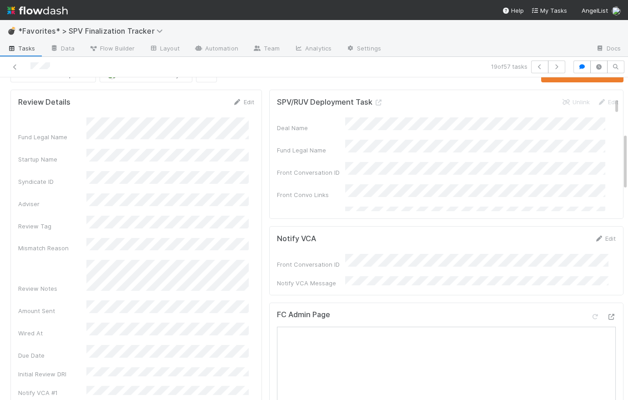
scroll to position [0, 0]
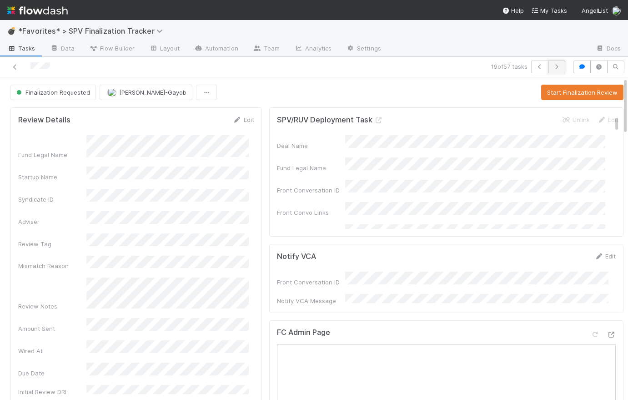
click at [555, 68] on icon "button" at bounding box center [556, 66] width 9 height 5
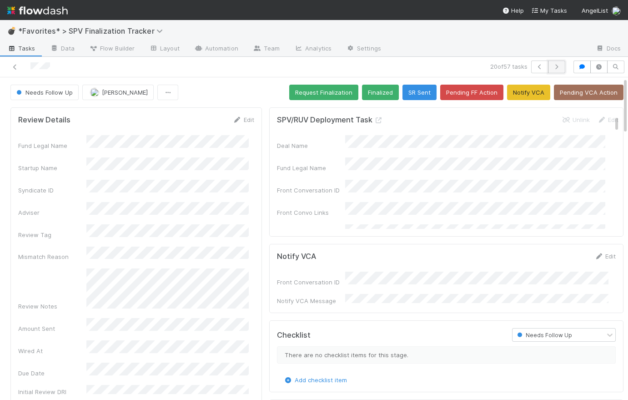
click at [552, 64] on icon "button" at bounding box center [556, 66] width 9 height 5
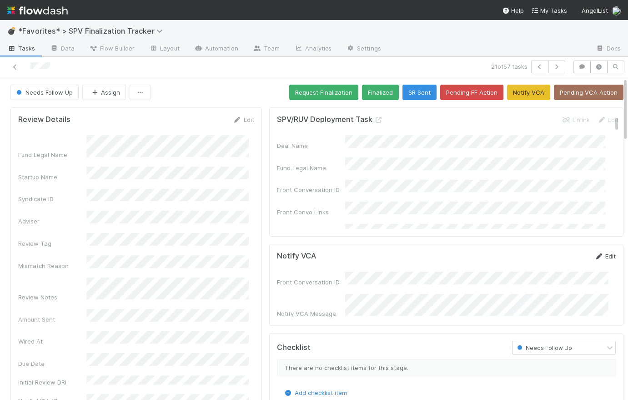
click at [602, 254] on link "Edit" at bounding box center [604, 255] width 21 height 7
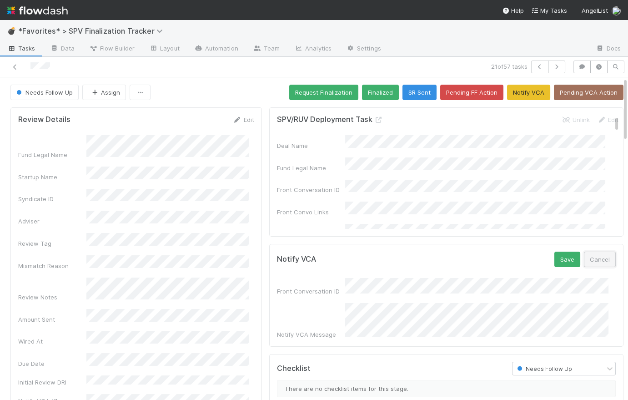
click at [589, 261] on button "Cancel" at bounding box center [600, 258] width 32 height 15
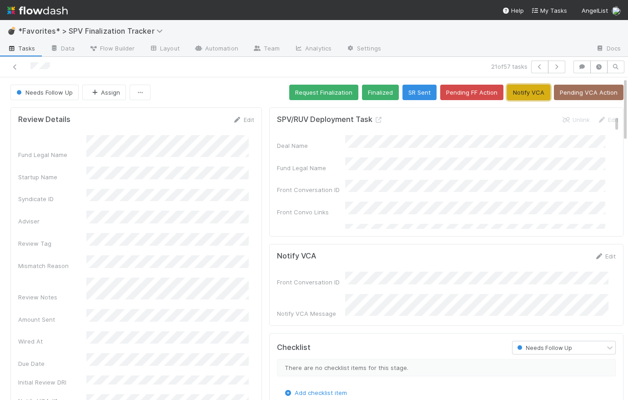
click at [523, 91] on button "Notify VCA" at bounding box center [528, 92] width 43 height 15
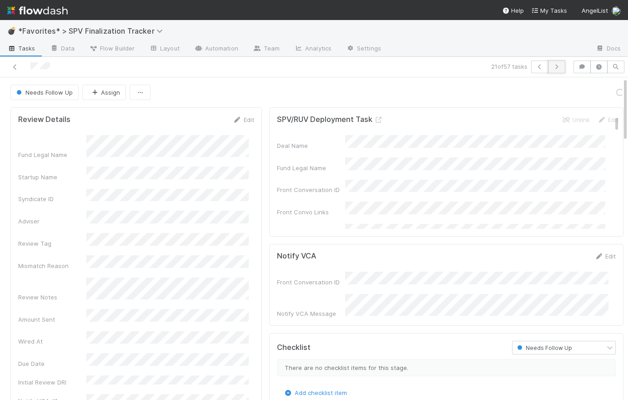
click at [554, 64] on icon "button" at bounding box center [556, 66] width 9 height 5
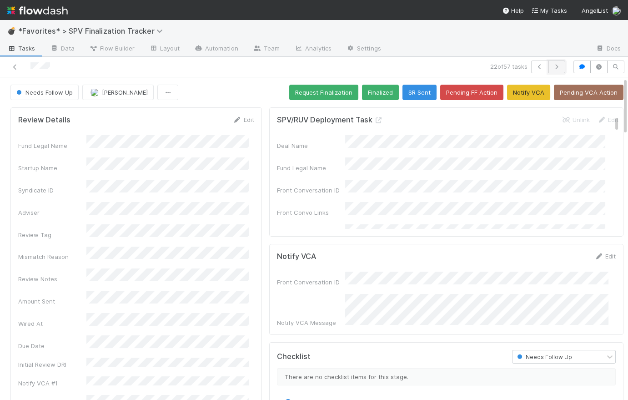
click at [552, 68] on icon "button" at bounding box center [556, 66] width 9 height 5
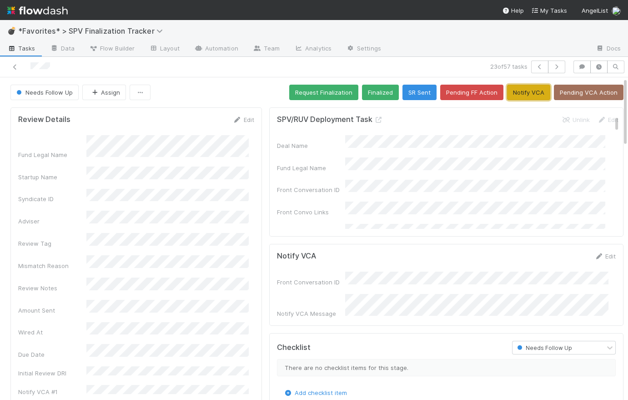
click at [521, 93] on button "Notify VCA" at bounding box center [528, 92] width 43 height 15
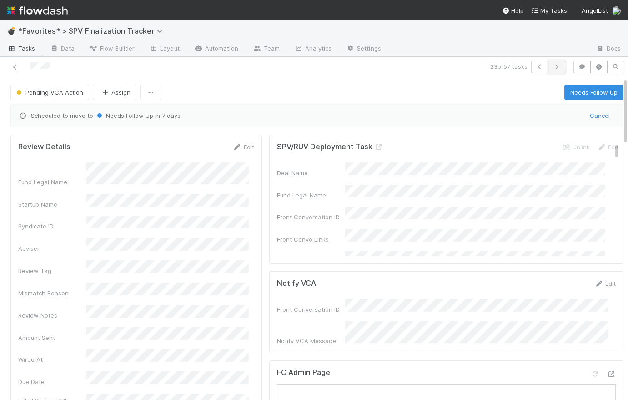
click at [555, 65] on button "button" at bounding box center [556, 66] width 17 height 13
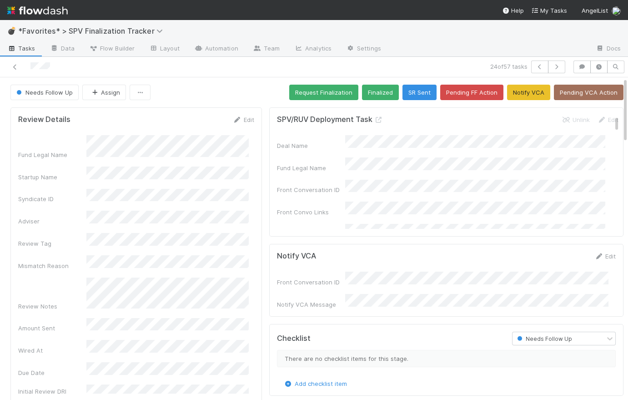
click at [231, 86] on div "Needs Follow Up Assign Request Finalization Finalized SR Sent Pending FF Action…" at bounding box center [316, 92] width 613 height 15
click at [555, 66] on button "button" at bounding box center [556, 66] width 17 height 13
click at [309, 91] on button "Request Finalization" at bounding box center [323, 92] width 69 height 15
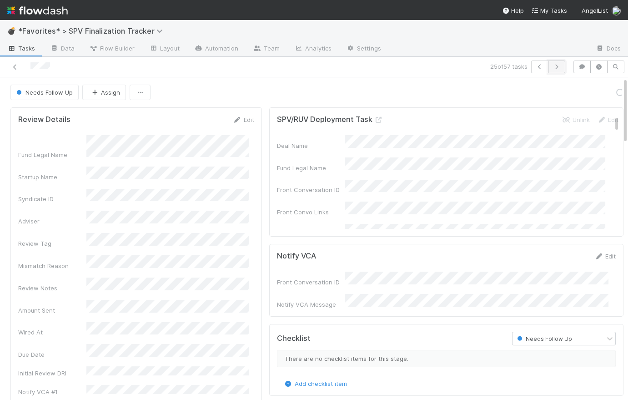
click at [555, 64] on icon "button" at bounding box center [556, 66] width 9 height 5
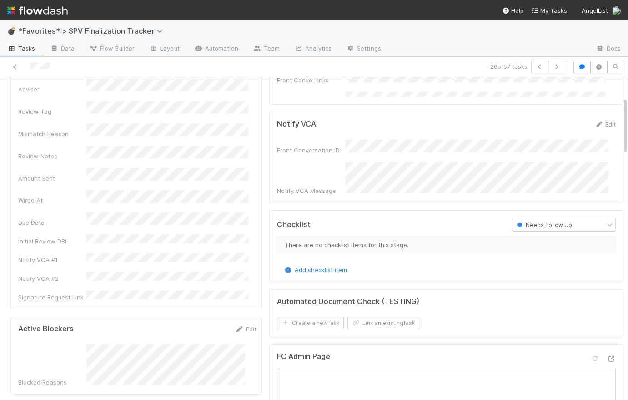
scroll to position [110, 0]
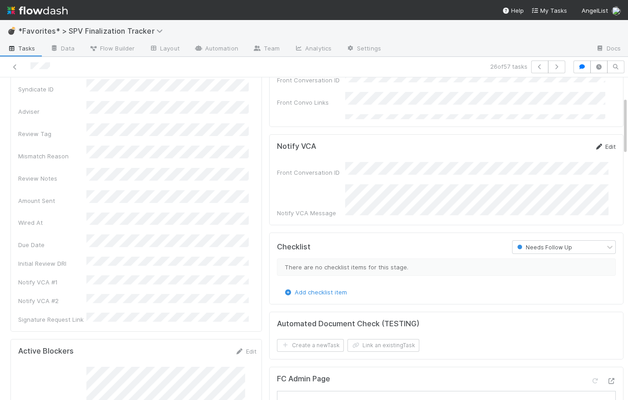
click at [600, 146] on link "Edit" at bounding box center [604, 146] width 21 height 7
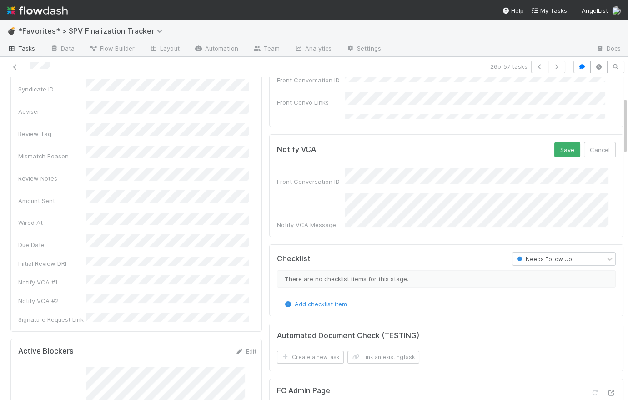
click at [333, 198] on div "Notify VCA Message" at bounding box center [446, 211] width 339 height 36
drag, startPoint x: 549, startPoint y: 151, endPoint x: 536, endPoint y: 155, distance: 13.8
click at [554, 150] on button "Save" at bounding box center [567, 149] width 26 height 15
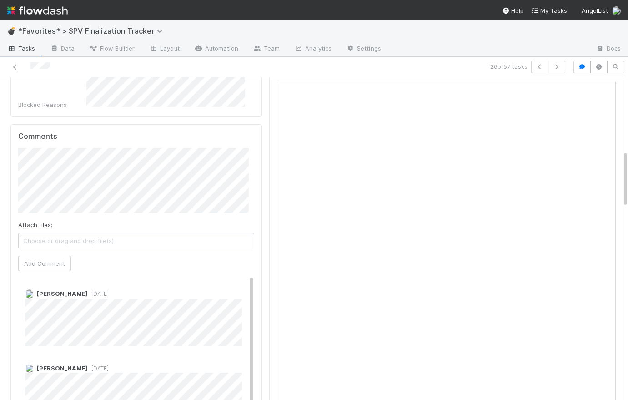
scroll to position [6, 0]
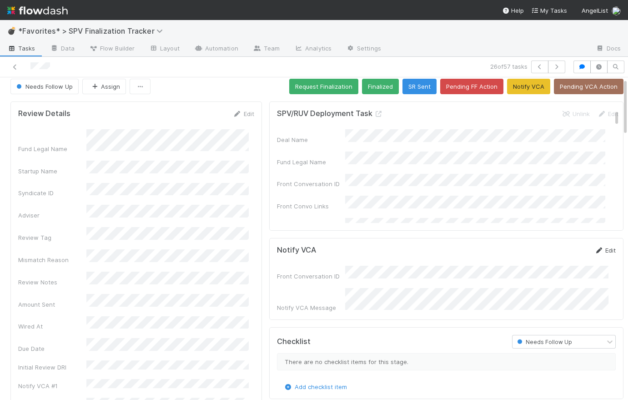
click at [596, 249] on link "Edit" at bounding box center [604, 249] width 21 height 7
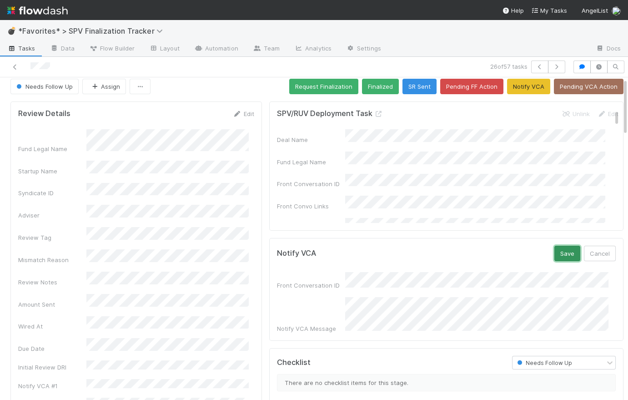
click at [561, 255] on button "Save" at bounding box center [567, 253] width 26 height 15
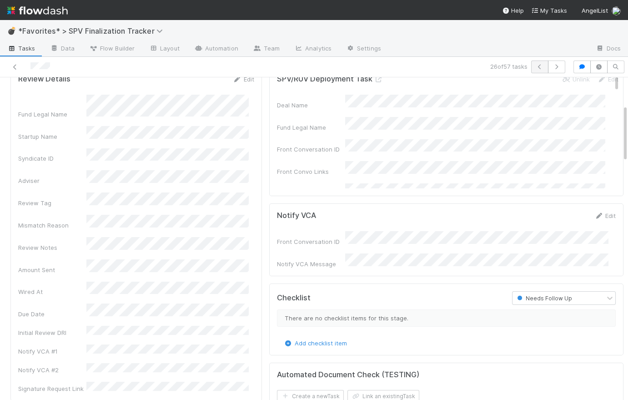
scroll to position [0, 0]
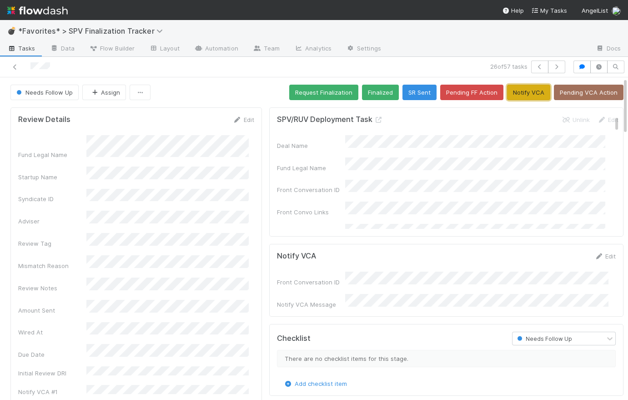
click at [524, 93] on button "Notify VCA" at bounding box center [528, 92] width 43 height 15
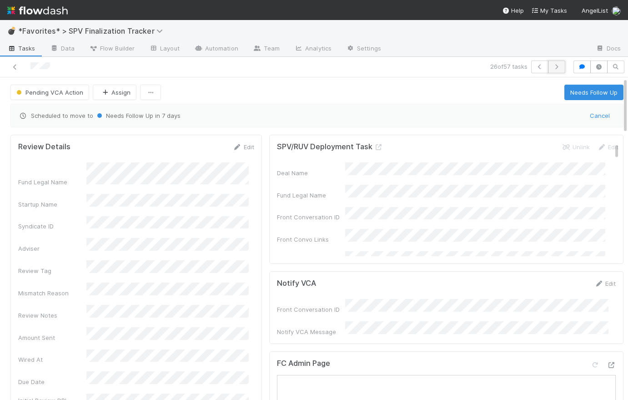
click at [555, 68] on button "button" at bounding box center [556, 66] width 17 height 13
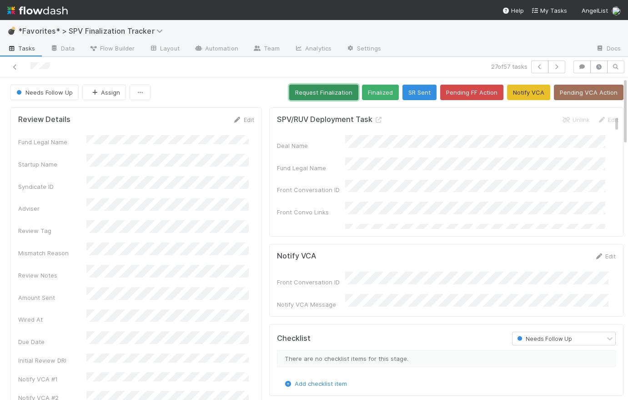
click at [320, 91] on button "Request Finalization" at bounding box center [323, 92] width 69 height 15
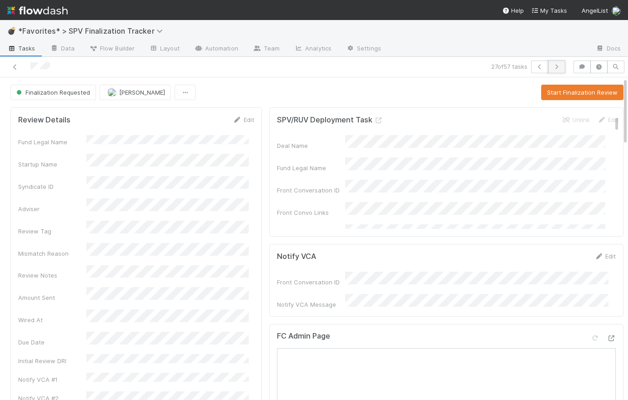
click at [556, 65] on button "button" at bounding box center [556, 66] width 17 height 13
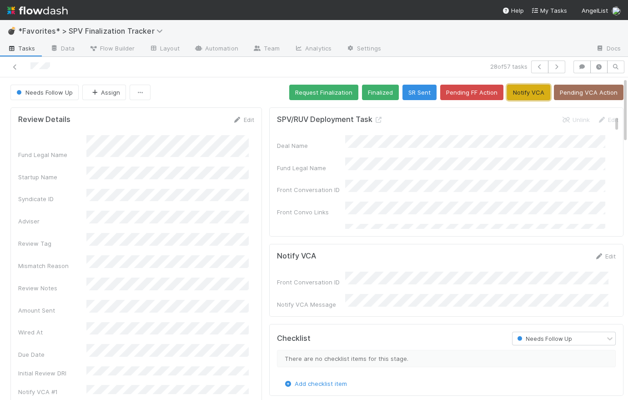
click at [525, 91] on button "Notify VCA" at bounding box center [528, 92] width 43 height 15
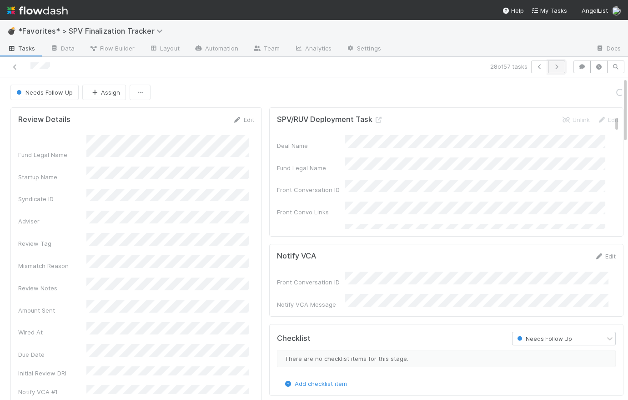
click at [554, 65] on icon "button" at bounding box center [556, 66] width 9 height 5
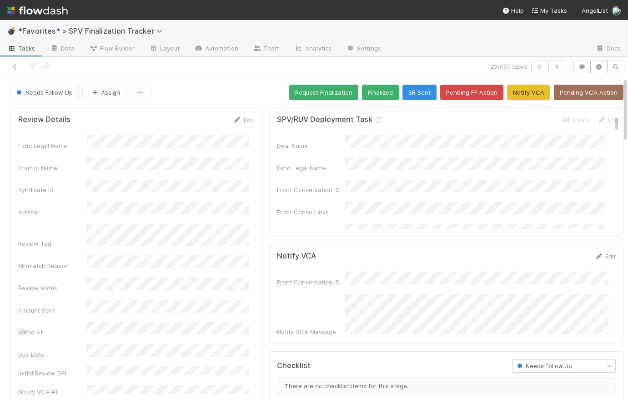
click at [23, 53] on link "Tasks" at bounding box center [21, 49] width 43 height 15
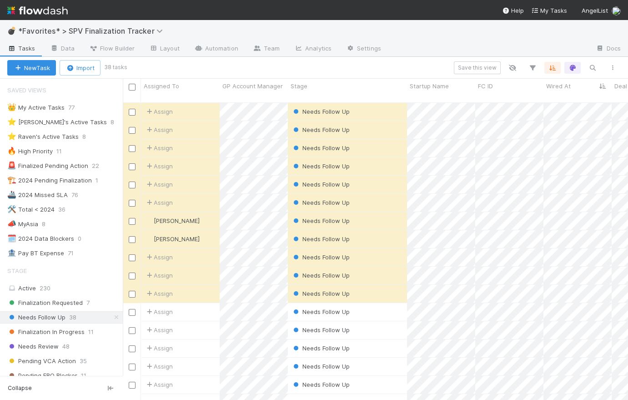
scroll to position [178, 0]
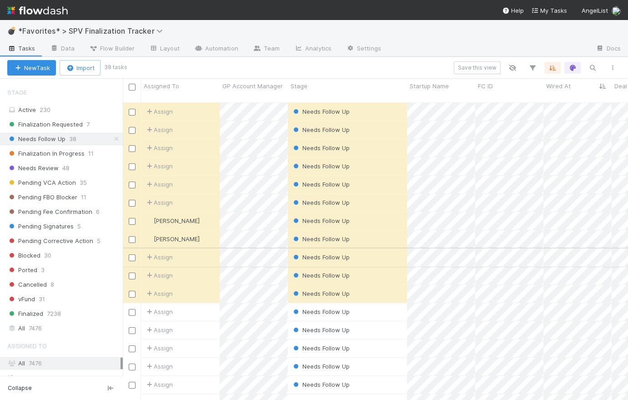
click at [379, 249] on div "Needs Follow Up" at bounding box center [347, 257] width 119 height 18
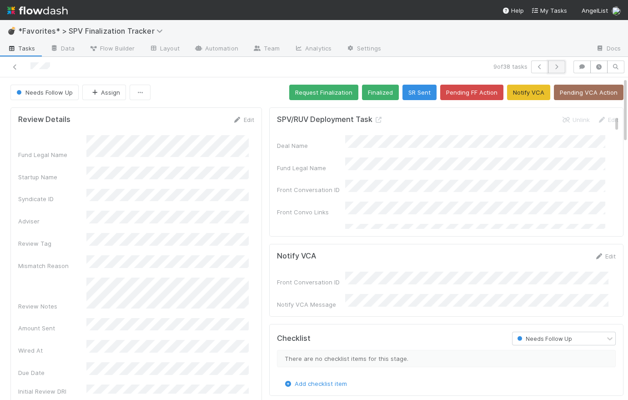
click at [555, 69] on button "button" at bounding box center [556, 66] width 17 height 13
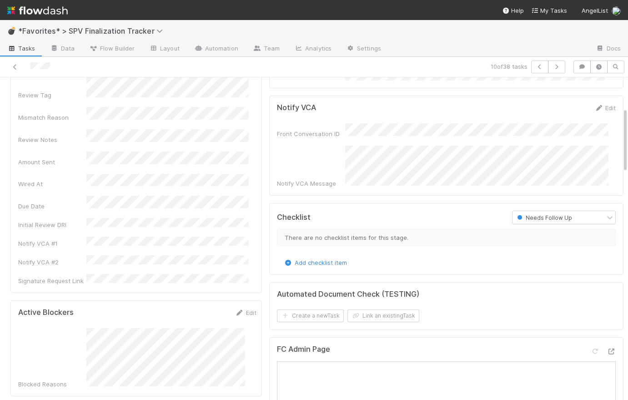
scroll to position [138, 0]
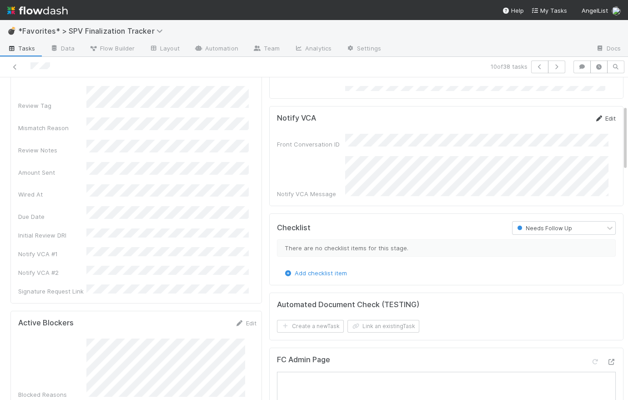
click at [600, 117] on link "Edit" at bounding box center [604, 118] width 21 height 7
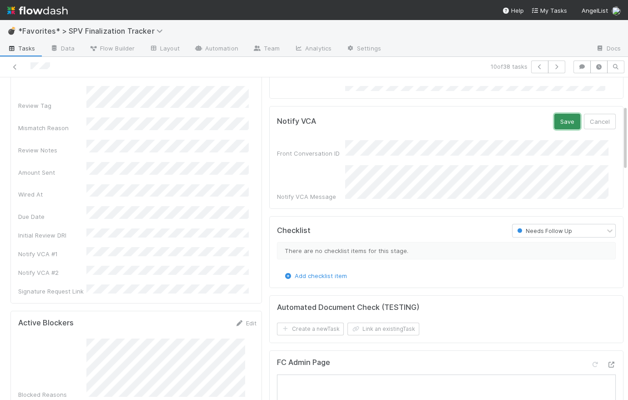
click at [559, 121] on button "Save" at bounding box center [567, 121] width 26 height 15
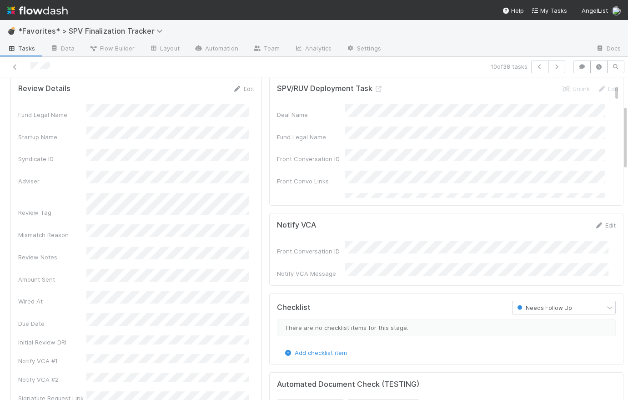
scroll to position [0, 0]
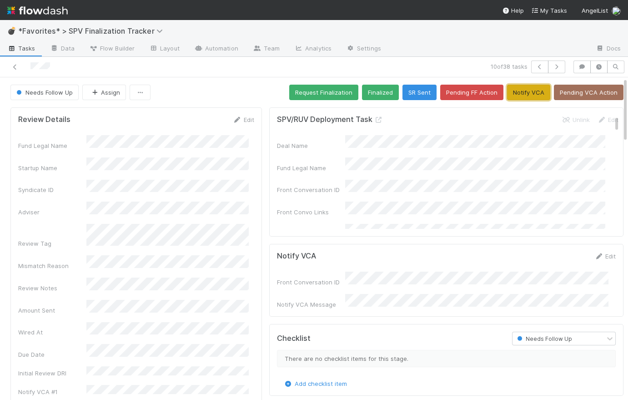
click at [515, 90] on button "Notify VCA" at bounding box center [528, 92] width 43 height 15
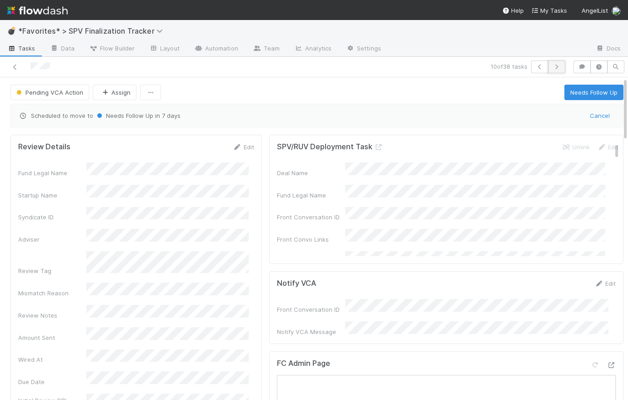
click at [554, 67] on icon "button" at bounding box center [556, 66] width 9 height 5
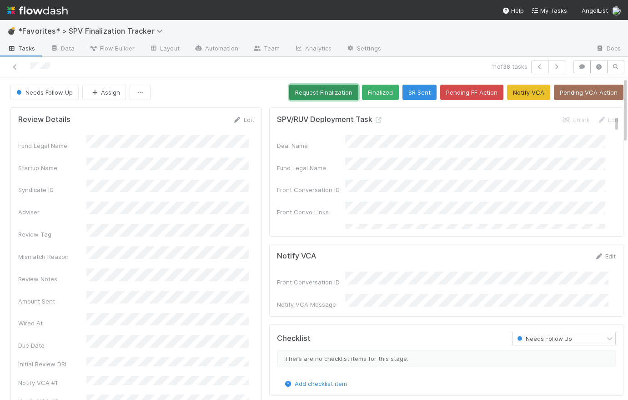
click at [318, 91] on button "Request Finalization" at bounding box center [323, 92] width 69 height 15
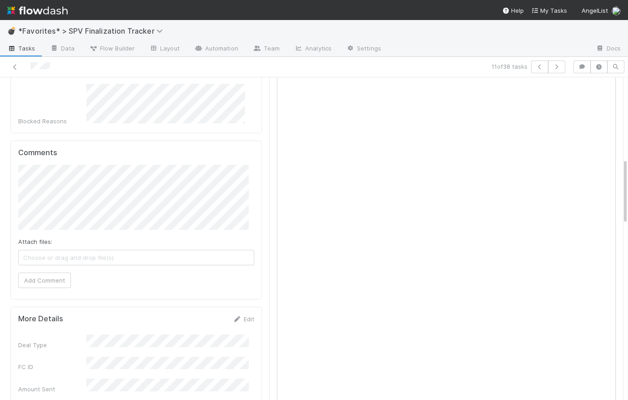
scroll to position [396, 0]
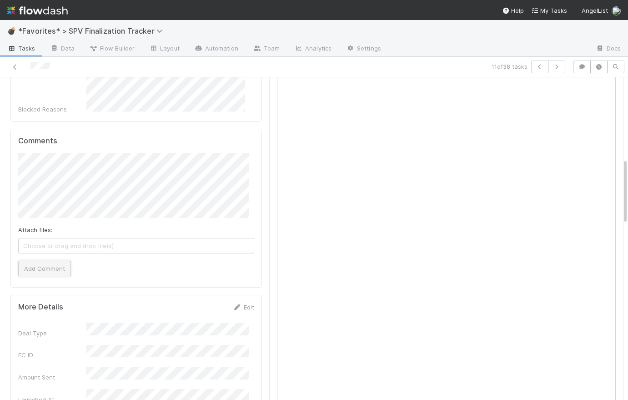
click at [62, 261] on button "Add Comment" at bounding box center [44, 268] width 53 height 15
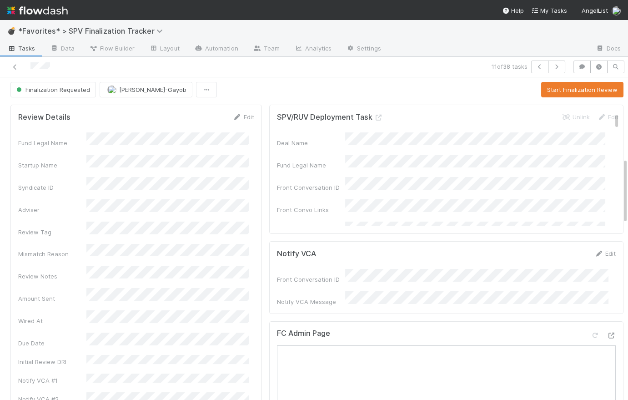
scroll to position [0, 0]
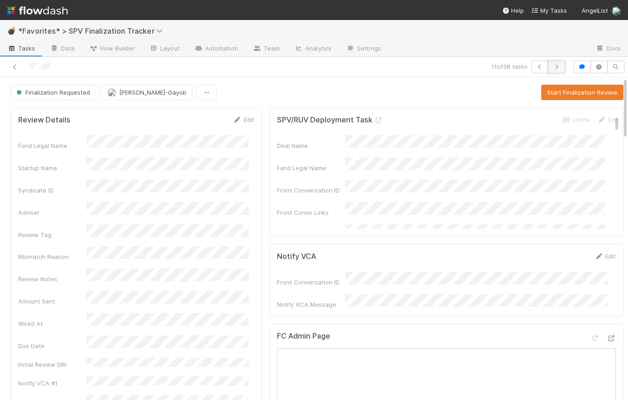
click at [552, 66] on icon "button" at bounding box center [556, 66] width 9 height 5
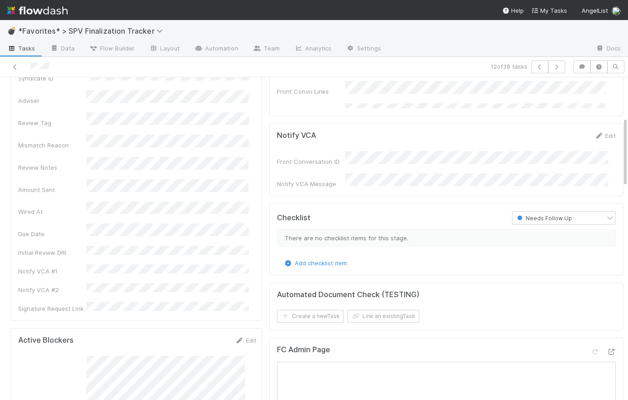
scroll to position [117, 0]
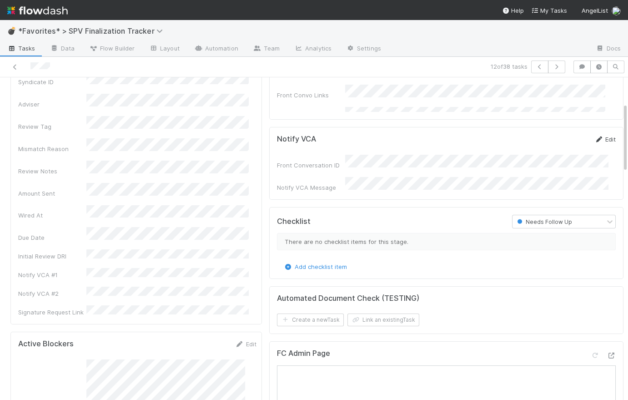
click at [597, 136] on link "Edit" at bounding box center [604, 139] width 21 height 7
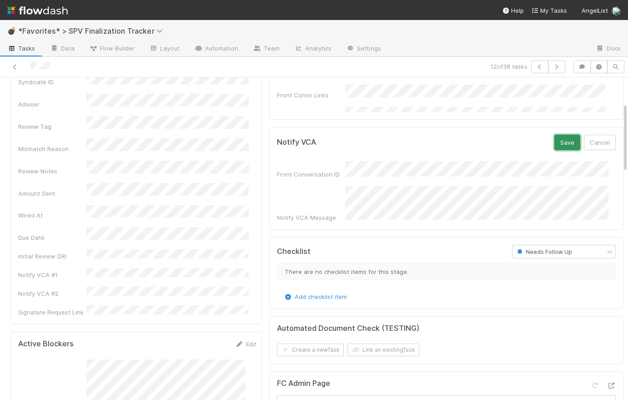
click at [554, 142] on button "Save" at bounding box center [567, 142] width 26 height 15
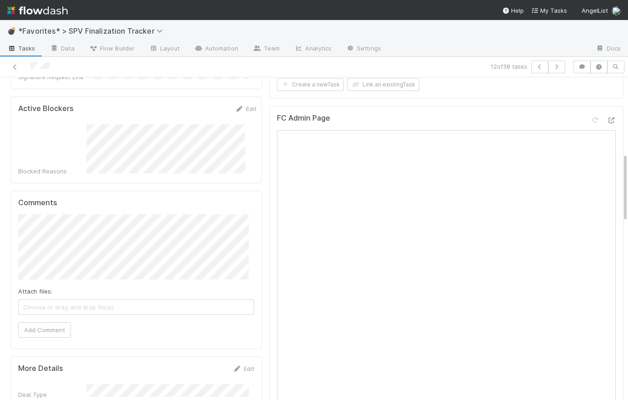
scroll to position [0, 0]
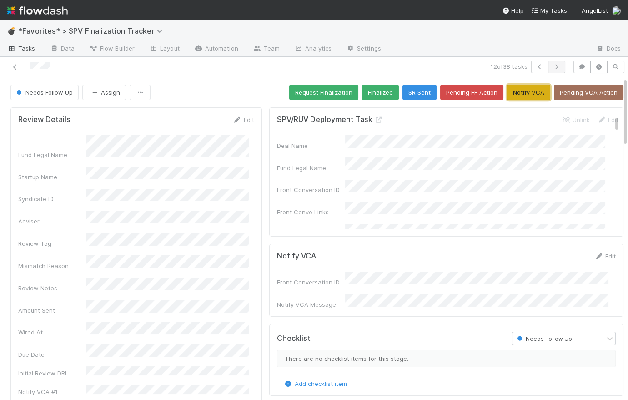
drag, startPoint x: 528, startPoint y: 92, endPoint x: 548, endPoint y: 71, distance: 29.3
click at [528, 92] on button "Notify VCA" at bounding box center [528, 92] width 43 height 15
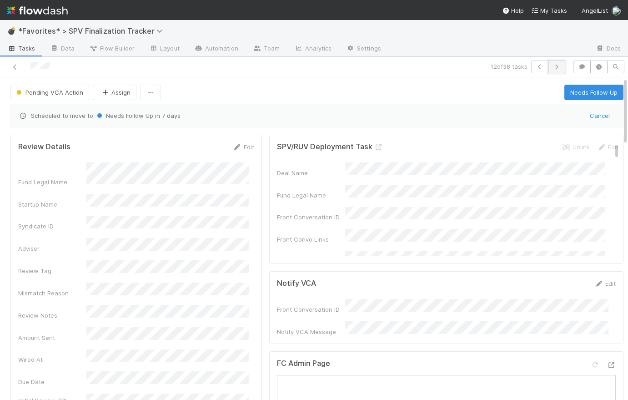
click at [552, 67] on icon "button" at bounding box center [556, 66] width 9 height 5
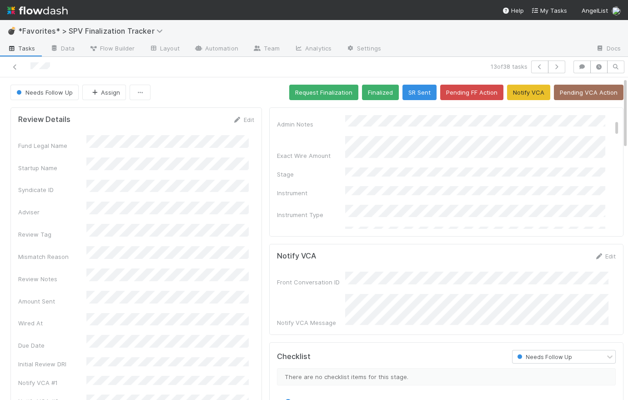
click at [257, 97] on div "Needs Follow Up Assign Request Finalization Finalized SR Sent Pending FF Action…" at bounding box center [316, 92] width 613 height 15
click at [302, 91] on button "Request Finalization" at bounding box center [323, 92] width 69 height 15
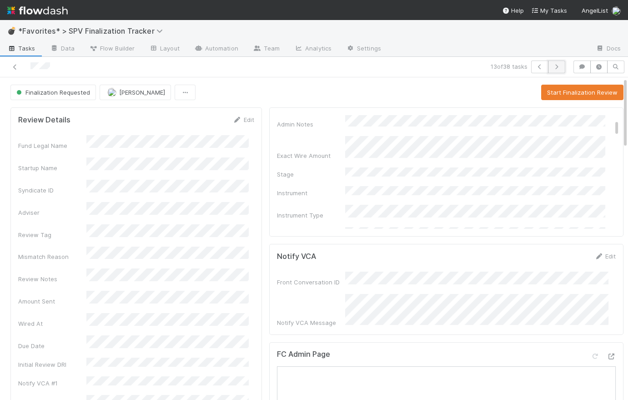
click at [552, 66] on icon "button" at bounding box center [556, 66] width 9 height 5
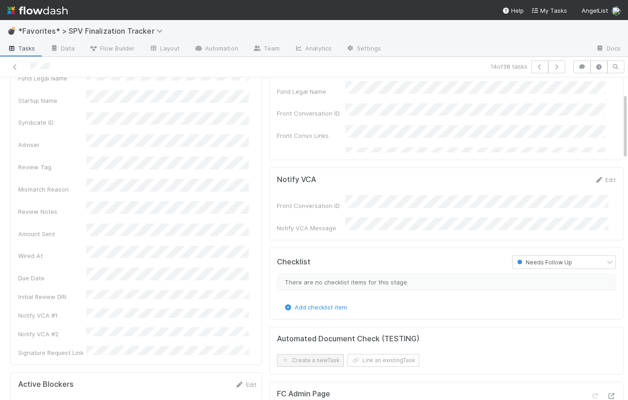
scroll to position [246, 0]
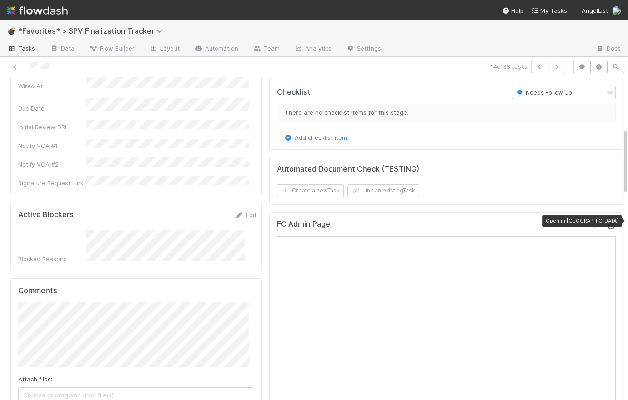
click at [607, 223] on icon at bounding box center [611, 226] width 9 height 6
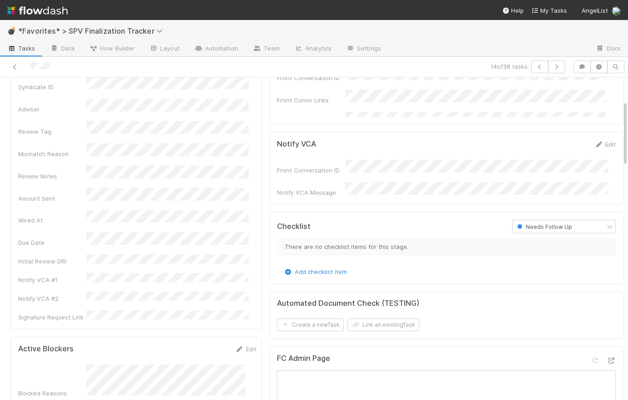
scroll to position [110, 0]
click at [598, 146] on link "Edit" at bounding box center [604, 145] width 21 height 7
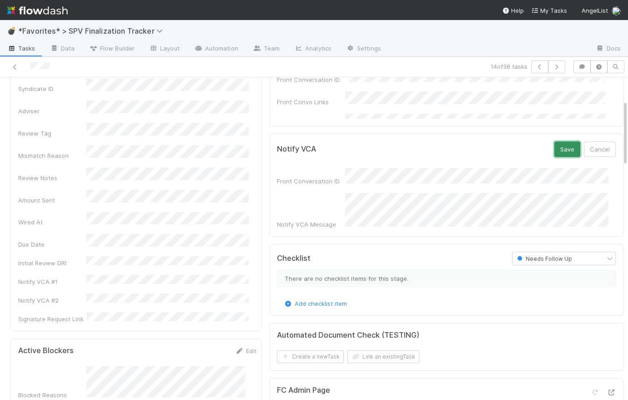
click at [558, 150] on button "Save" at bounding box center [567, 148] width 26 height 15
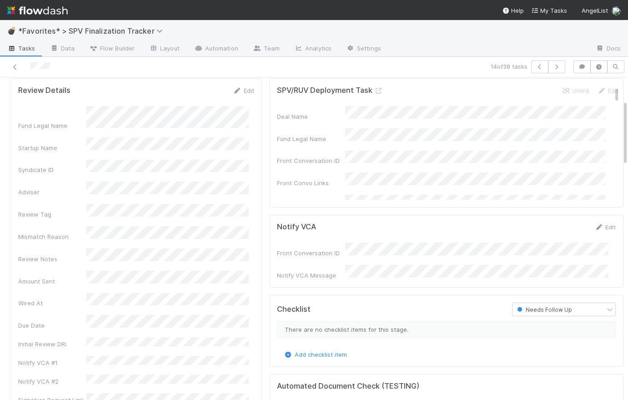
scroll to position [0, 0]
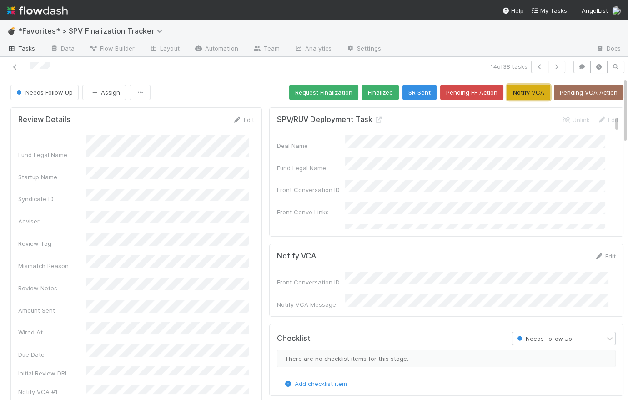
click at [517, 95] on button "Notify VCA" at bounding box center [528, 92] width 43 height 15
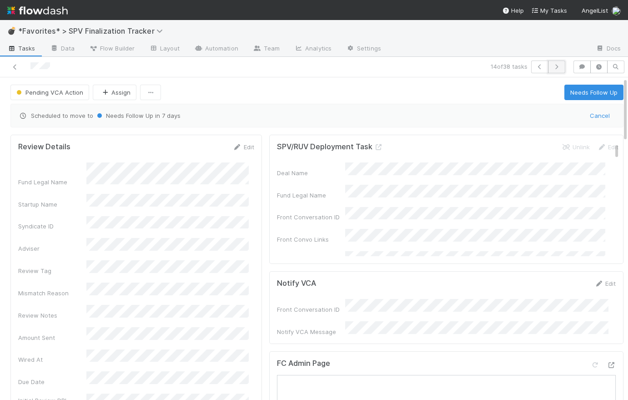
click at [554, 65] on icon "button" at bounding box center [556, 66] width 9 height 5
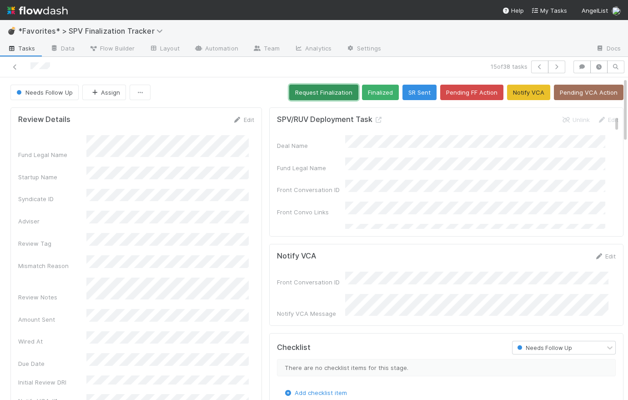
click at [314, 93] on button "Request Finalization" at bounding box center [323, 92] width 69 height 15
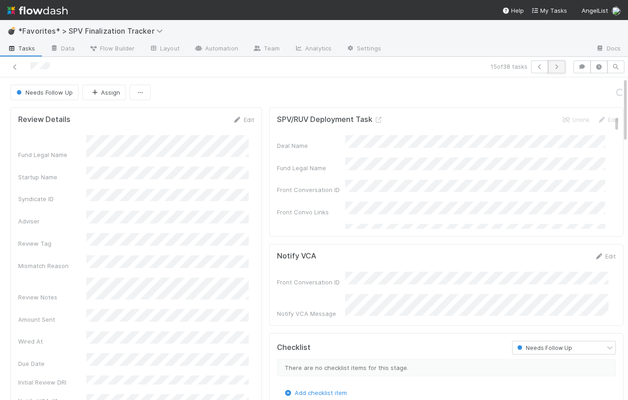
click at [555, 65] on icon "button" at bounding box center [556, 66] width 9 height 5
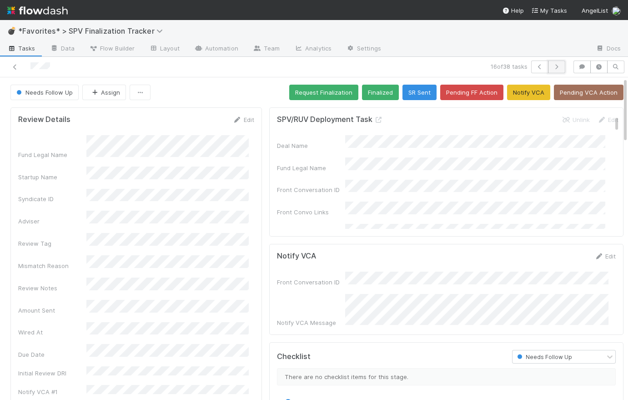
click at [554, 66] on icon "button" at bounding box center [556, 66] width 9 height 5
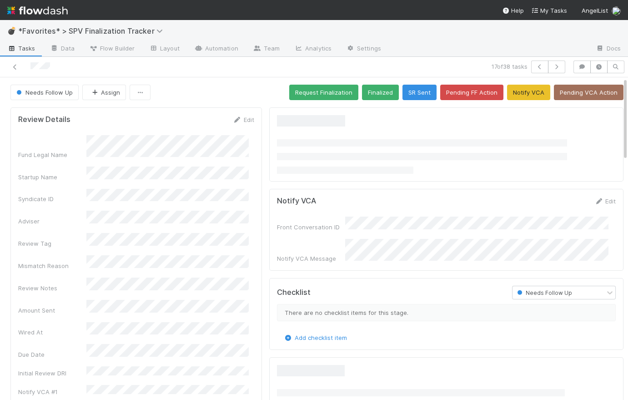
click at [32, 10] on img at bounding box center [37, 10] width 60 height 15
